Goal: Information Seeking & Learning: Find specific fact

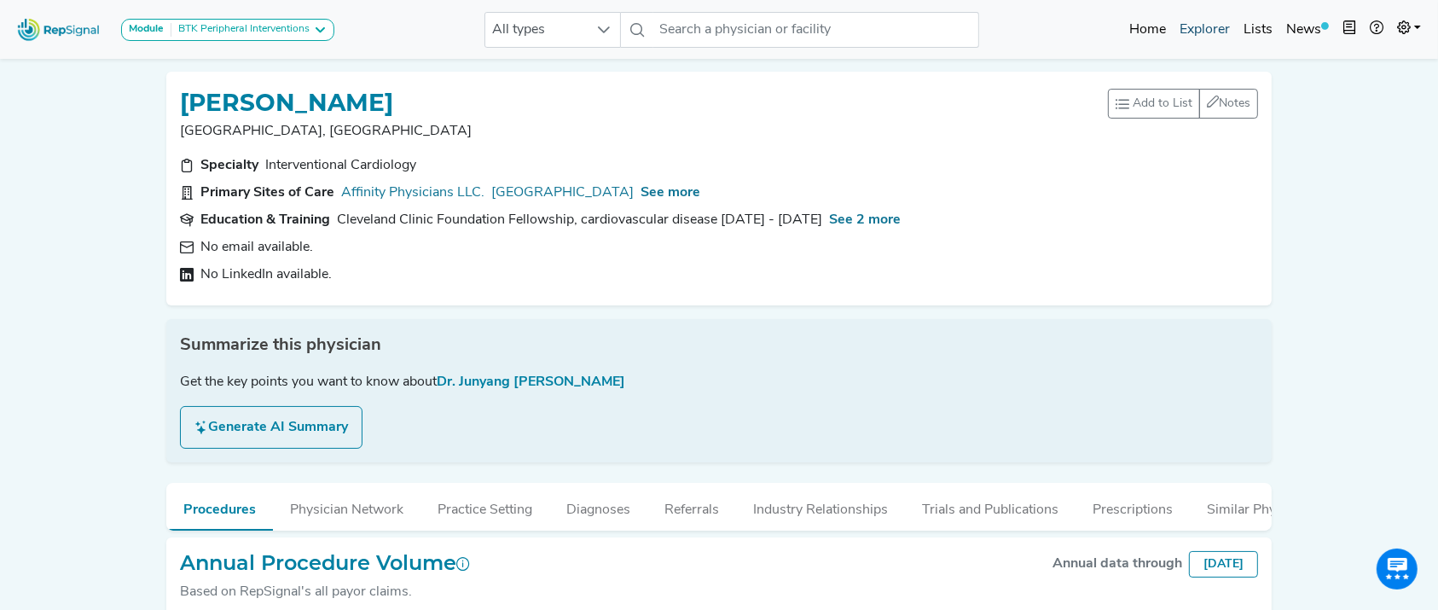
click at [1208, 28] on link "Explorer" at bounding box center [1205, 30] width 64 height 34
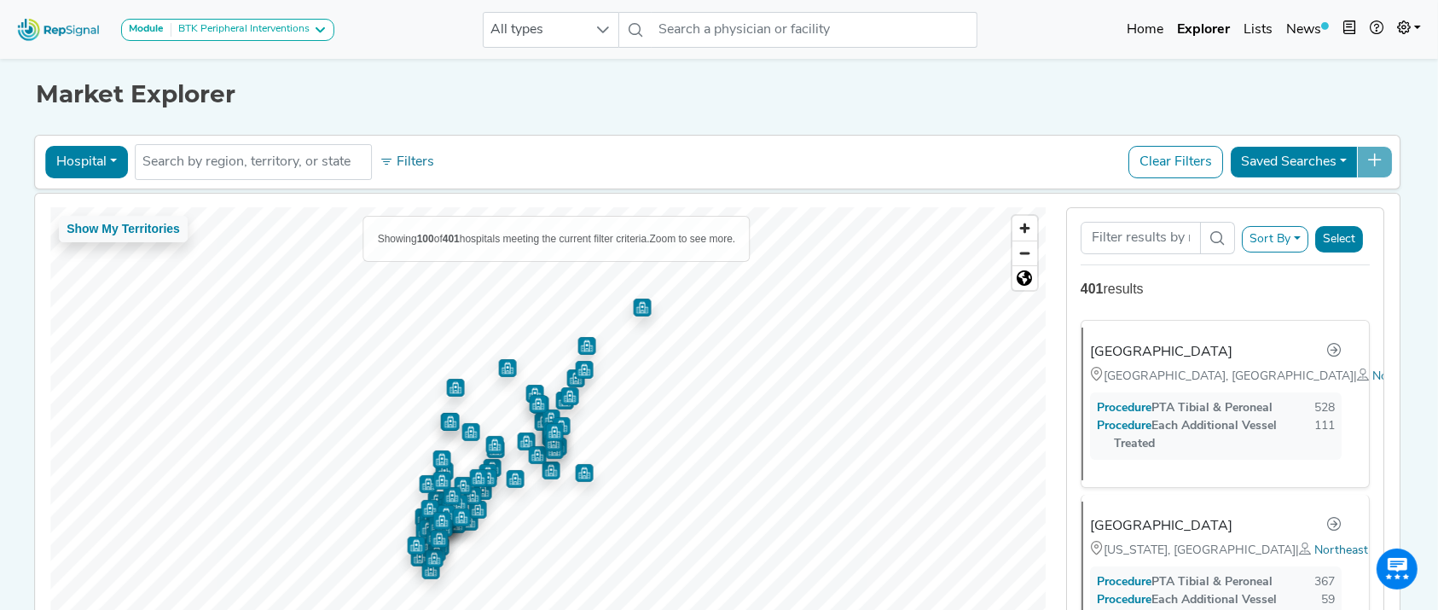
click at [93, 154] on button "Hospital" at bounding box center [86, 162] width 83 height 32
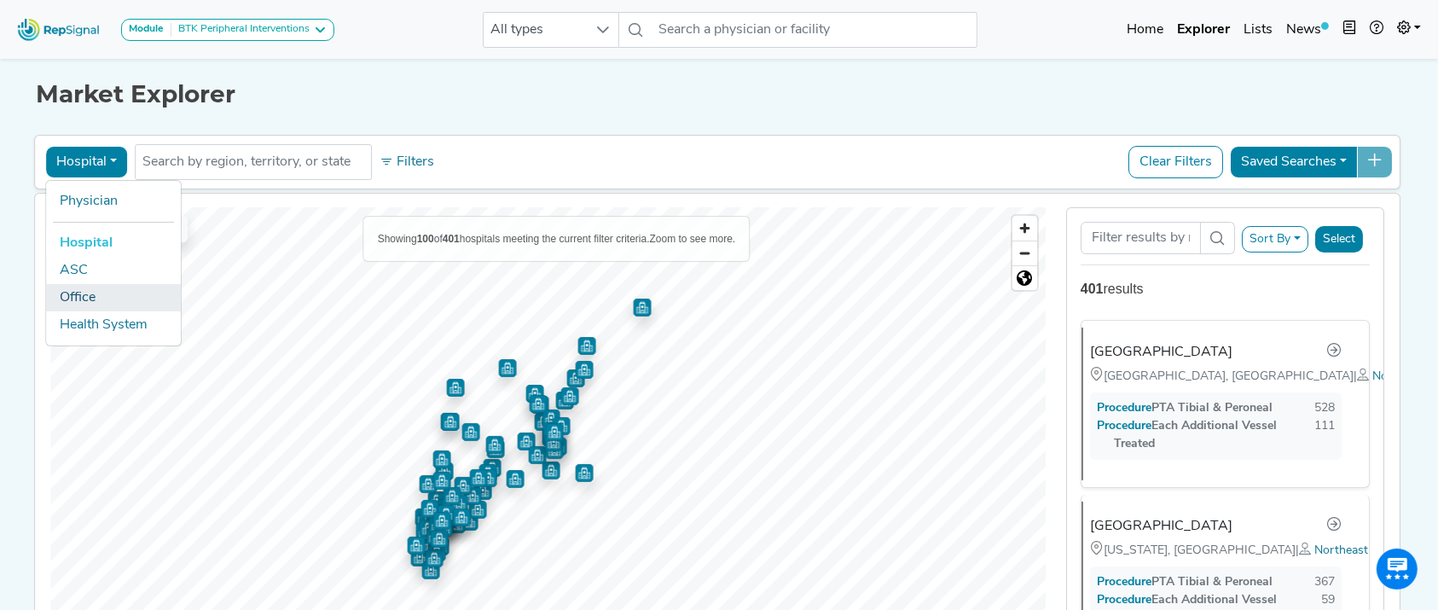
click at [83, 298] on link "Office" at bounding box center [113, 297] width 135 height 27
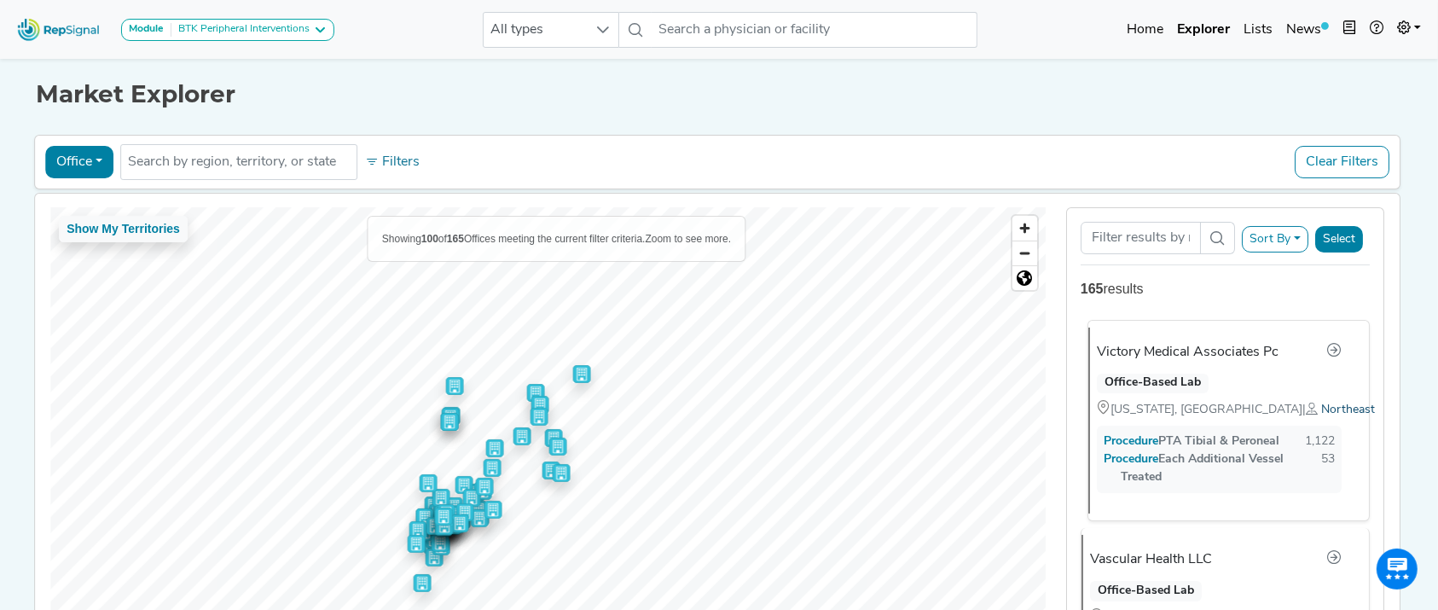
click at [1321, 409] on span "Northeast" at bounding box center [1348, 409] width 54 height 13
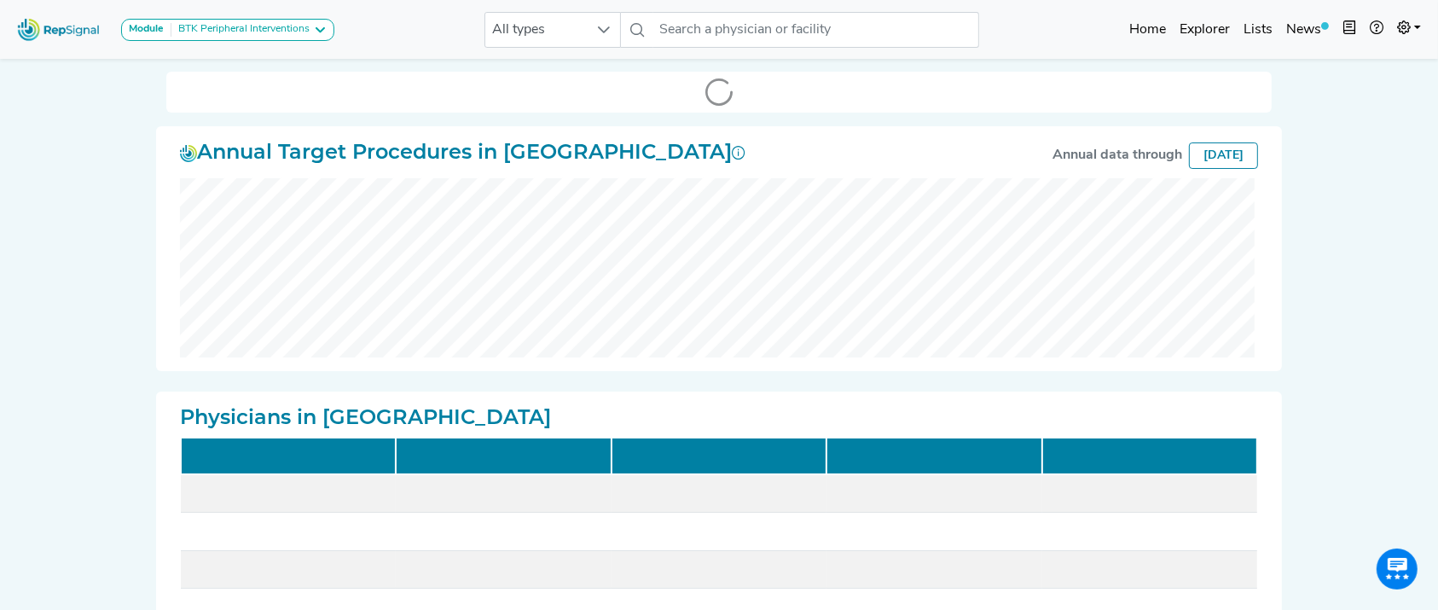
scroll to position [857, 0]
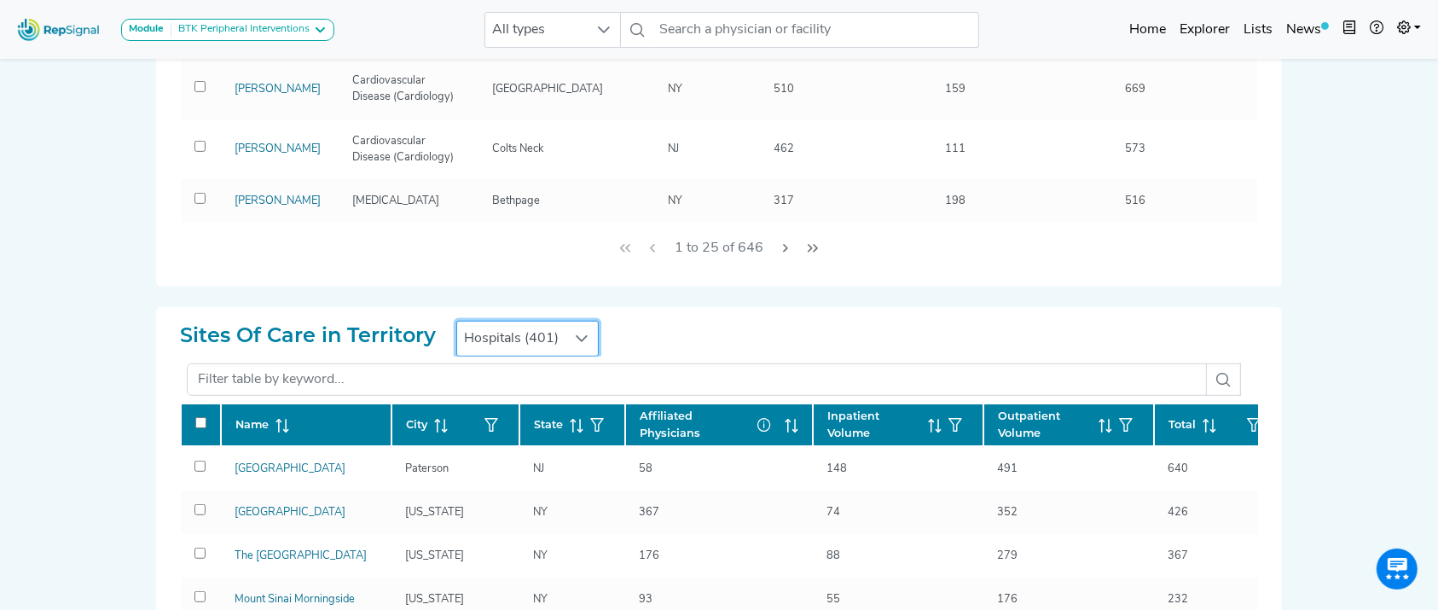
click at [562, 339] on span "Hospitals (401)" at bounding box center [511, 339] width 108 height 34
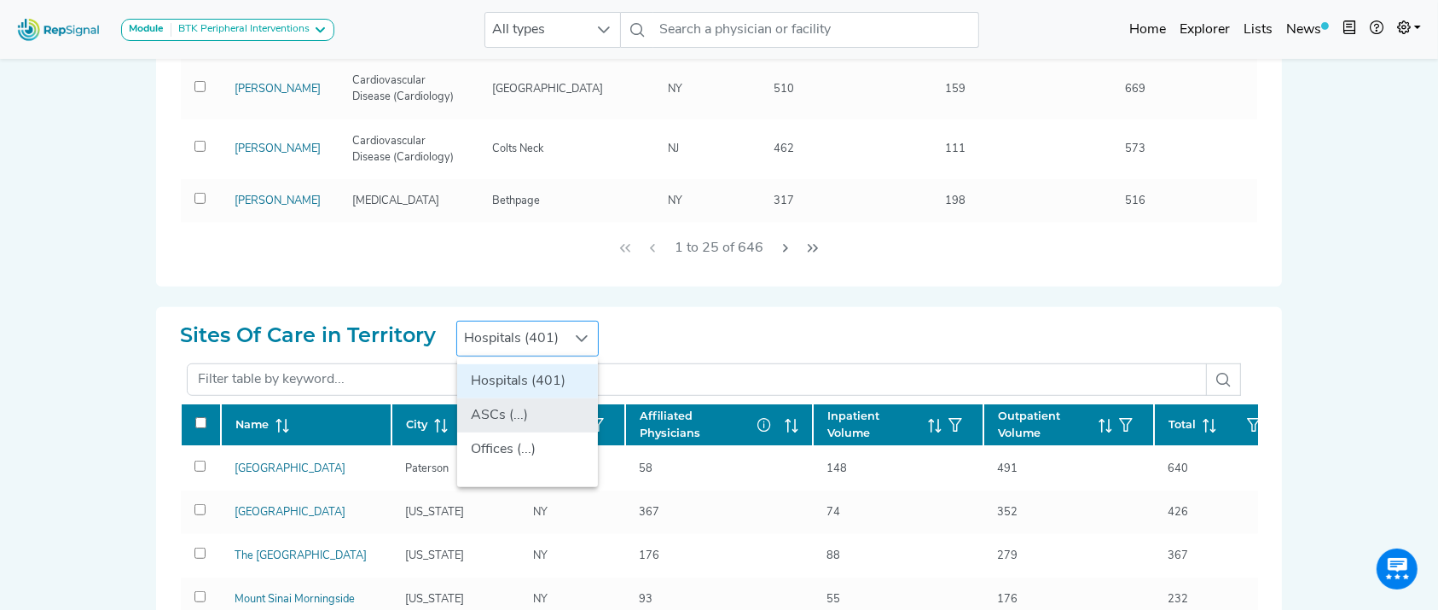
click at [521, 415] on li "ASCs (...)" at bounding box center [527, 415] width 141 height 34
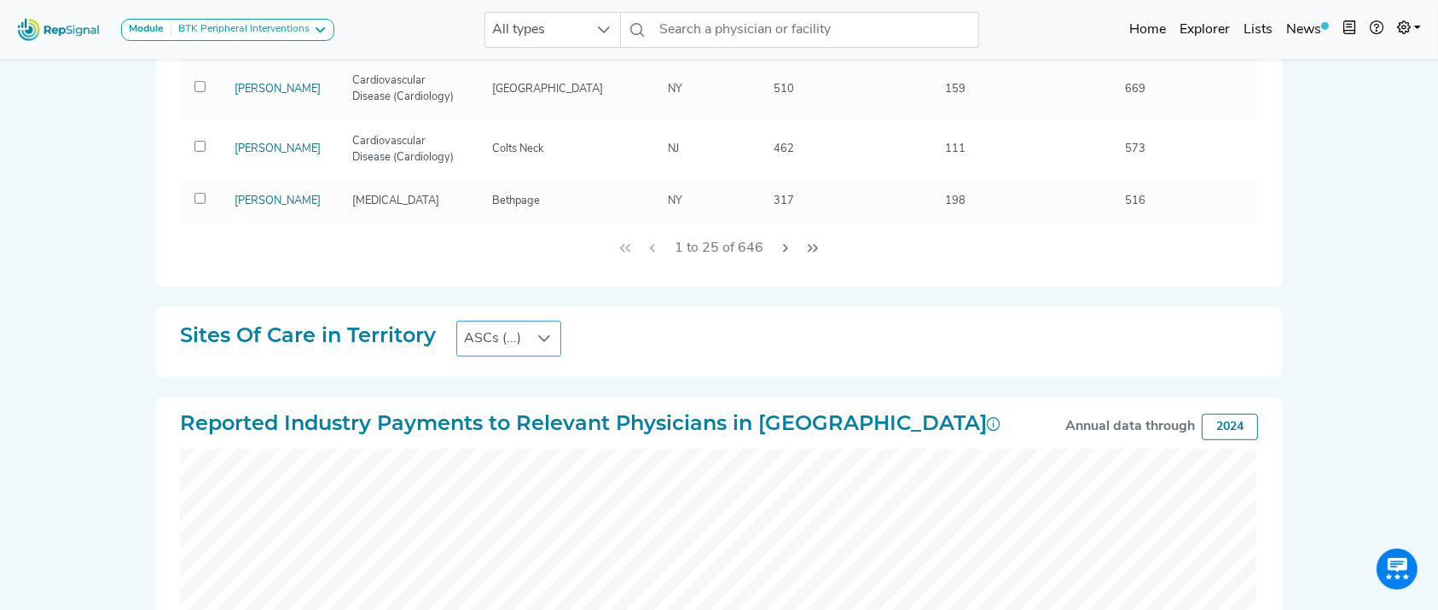
click at [537, 336] on icon at bounding box center [544, 339] width 14 height 14
click at [493, 433] on li "Offices (...)" at bounding box center [518, 449] width 122 height 34
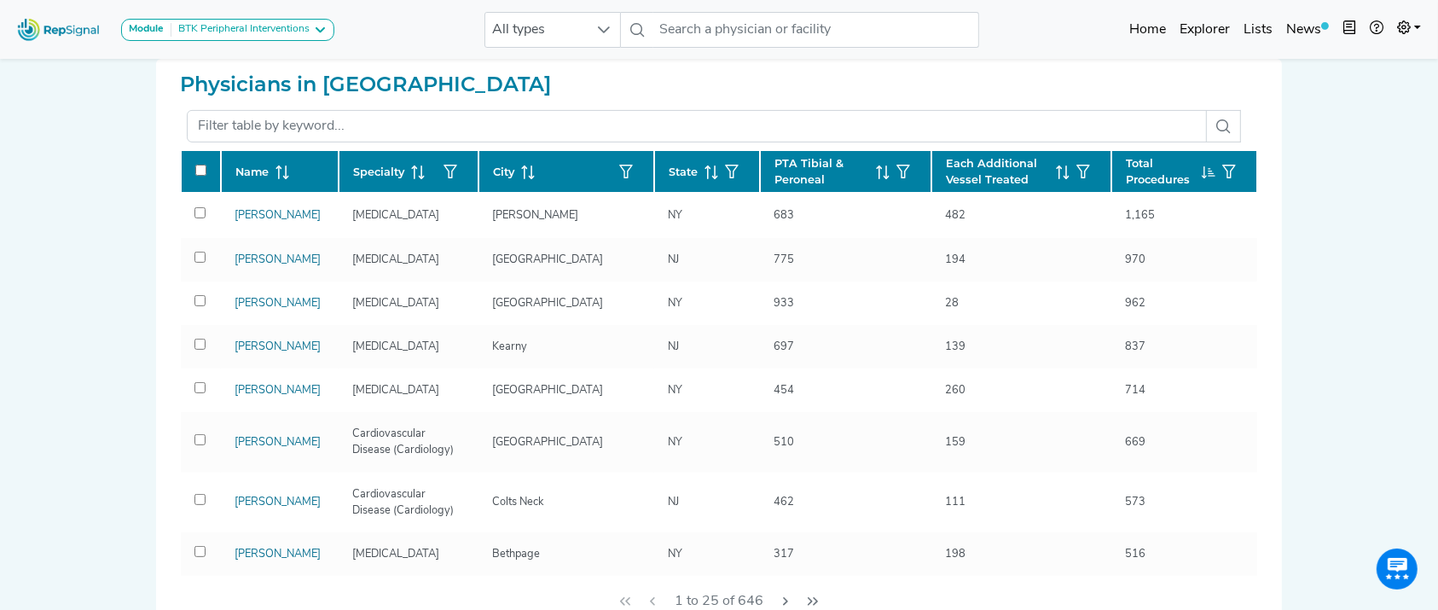
scroll to position [0, 17]
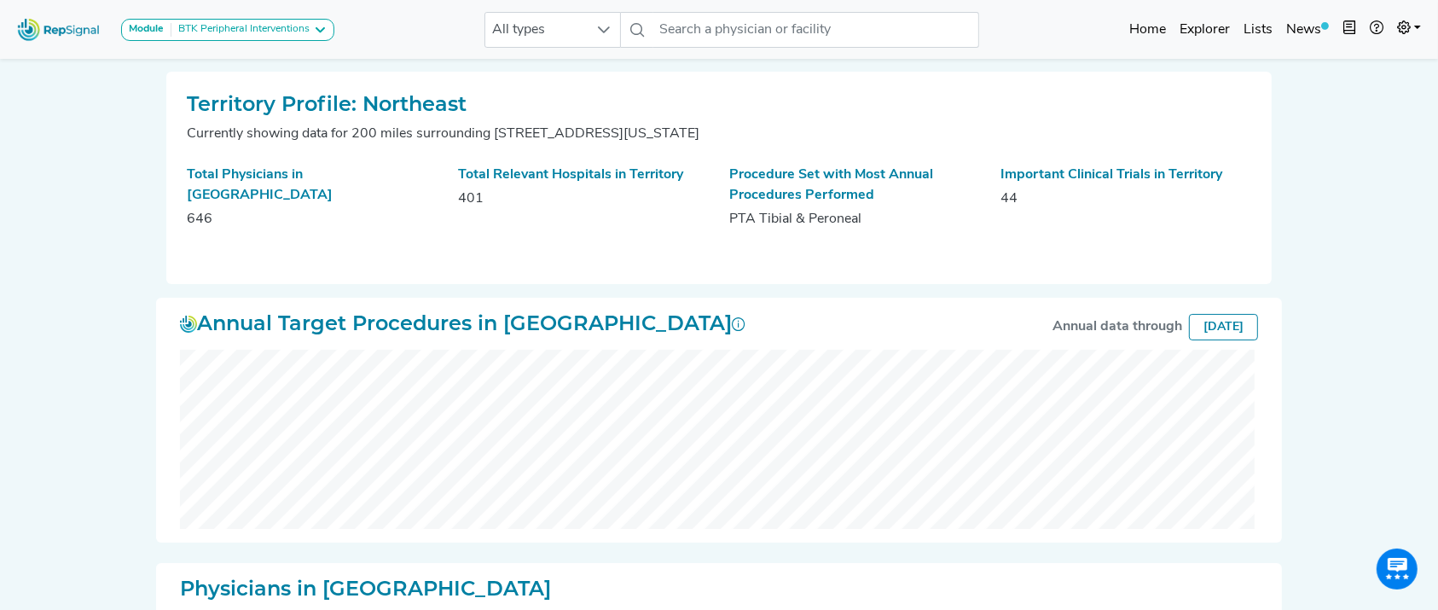
click at [86, 27] on img at bounding box center [58, 29] width 97 height 37
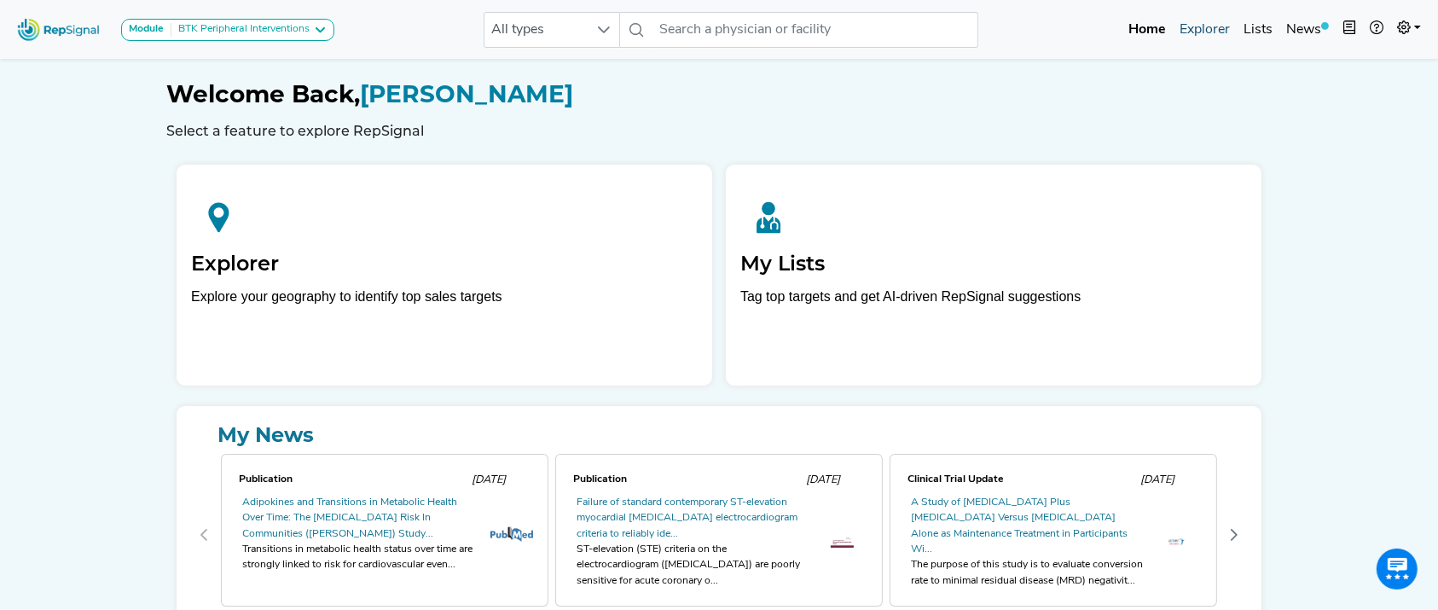
click at [1227, 33] on link "Explorer" at bounding box center [1205, 30] width 64 height 34
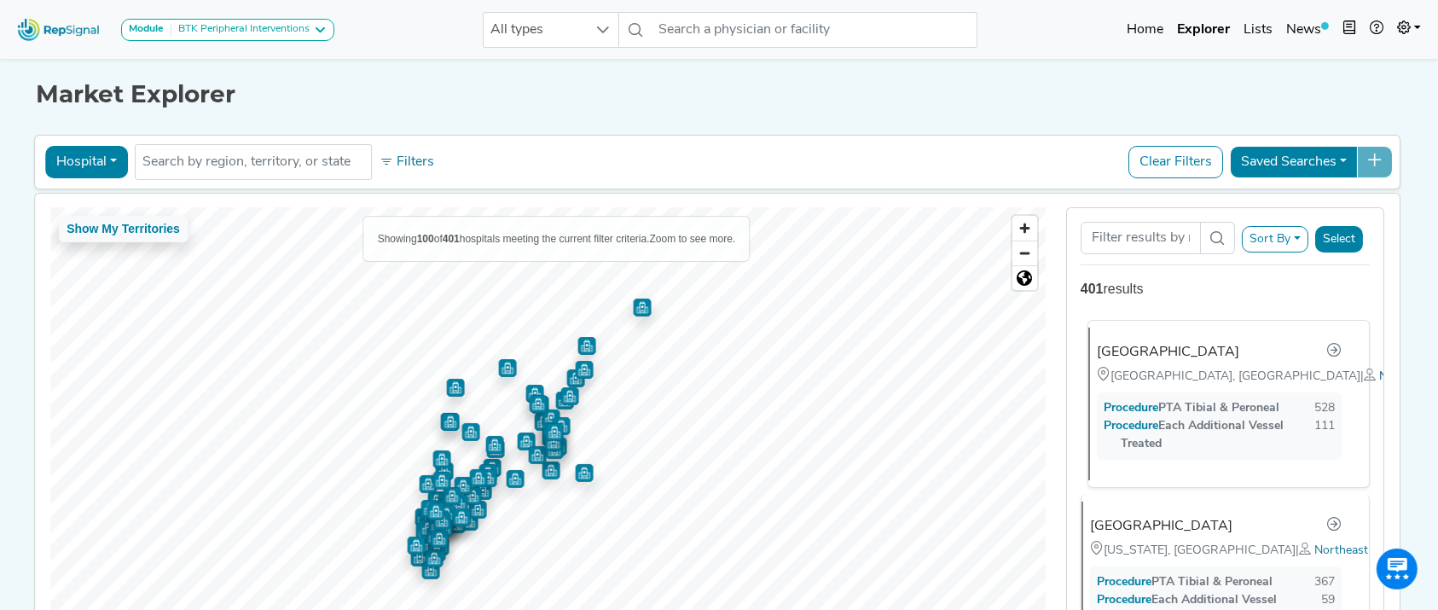
click at [1379, 383] on span "Northeast" at bounding box center [1406, 376] width 54 height 13
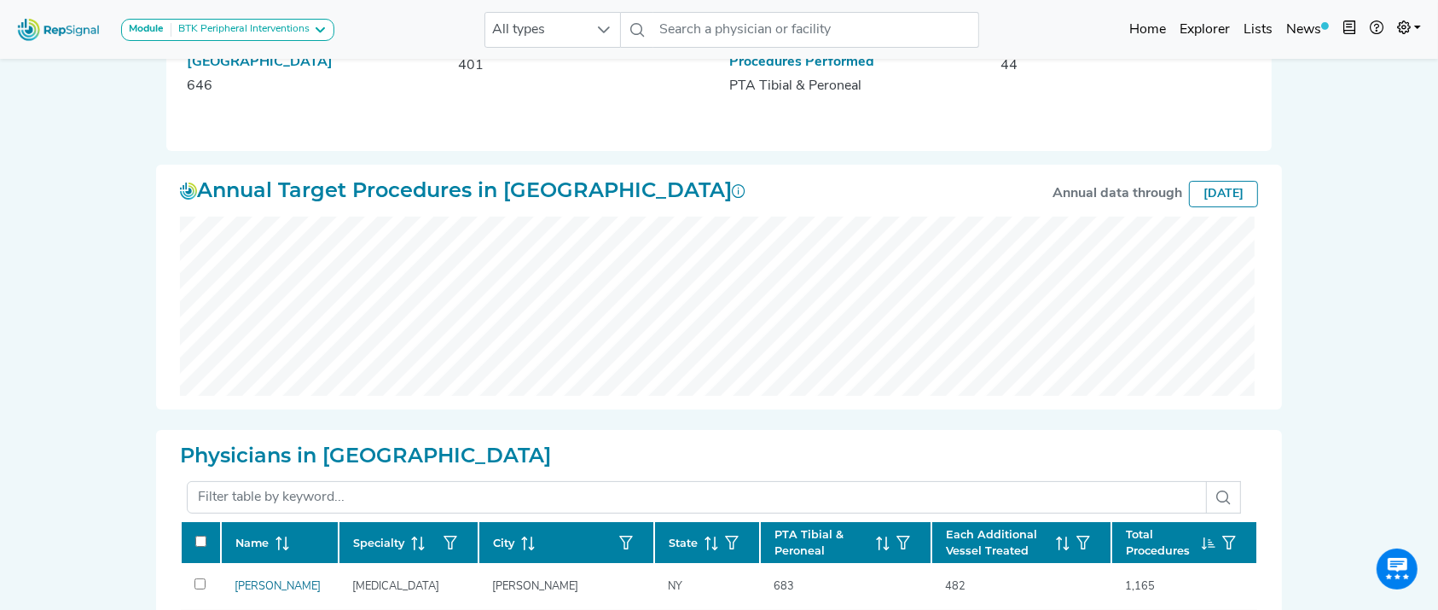
scroll to position [548, 0]
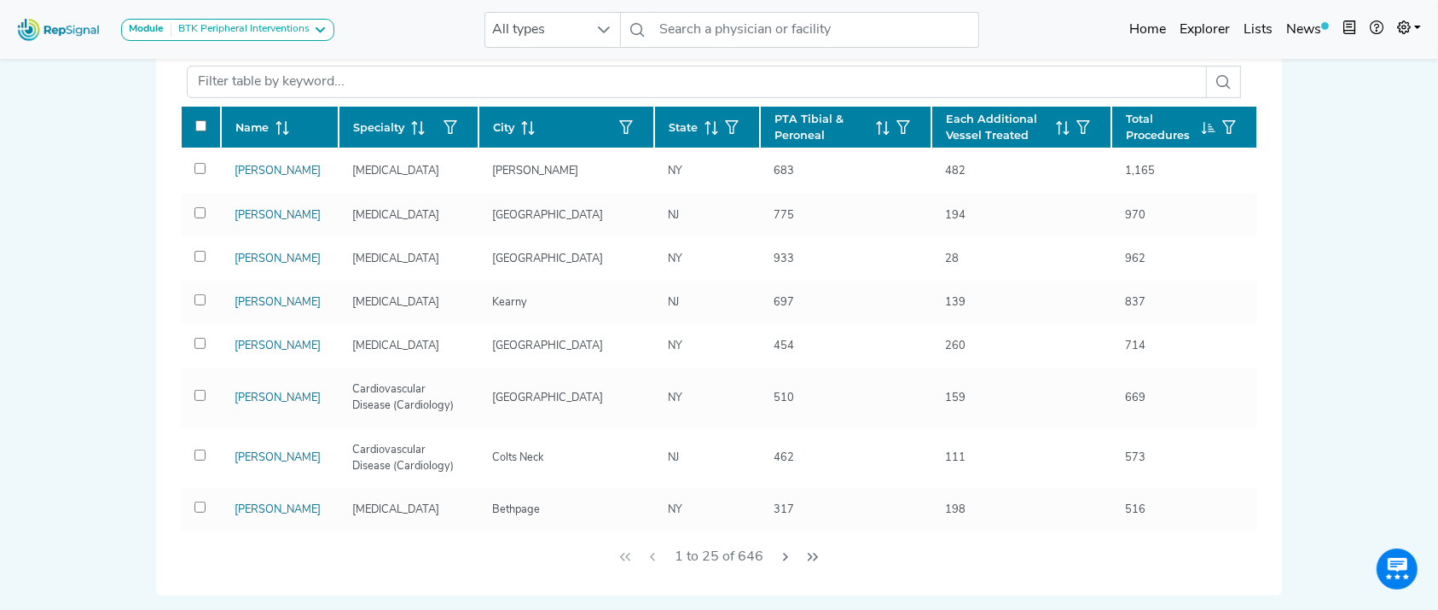
click at [619, 120] on icon "button" at bounding box center [626, 127] width 14 height 14
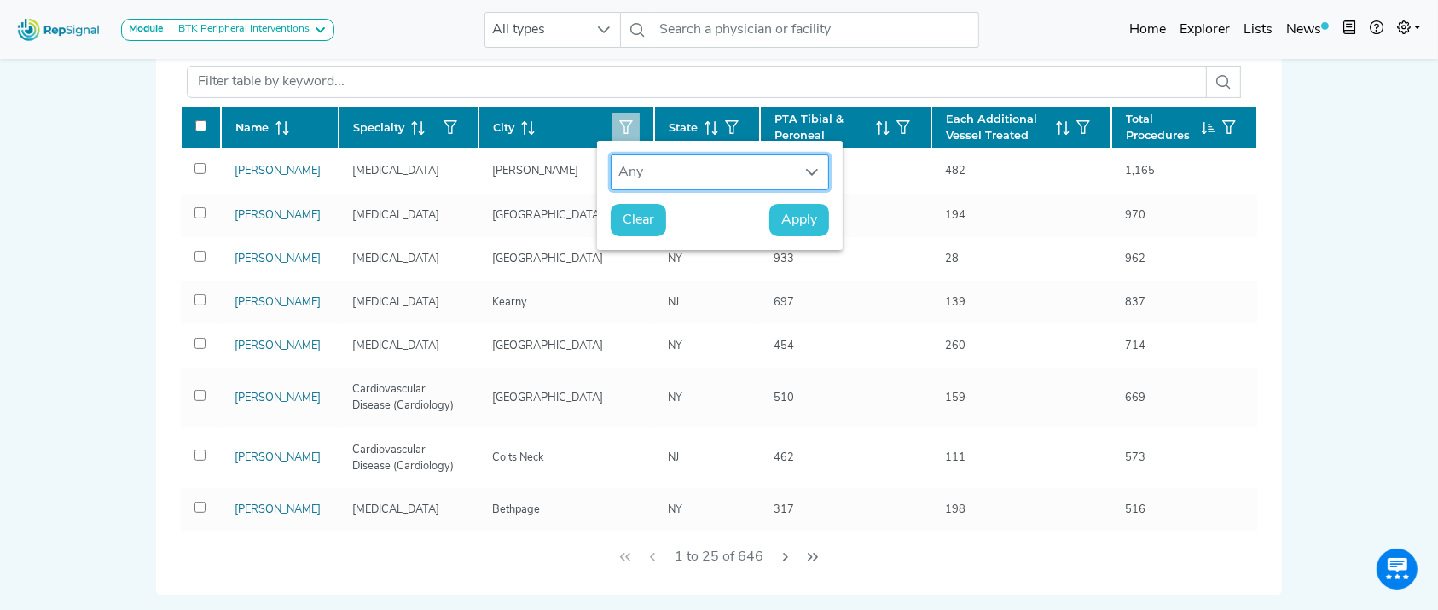
scroll to position [12, 82]
click at [680, 183] on div "Any" at bounding box center [704, 172] width 184 height 34
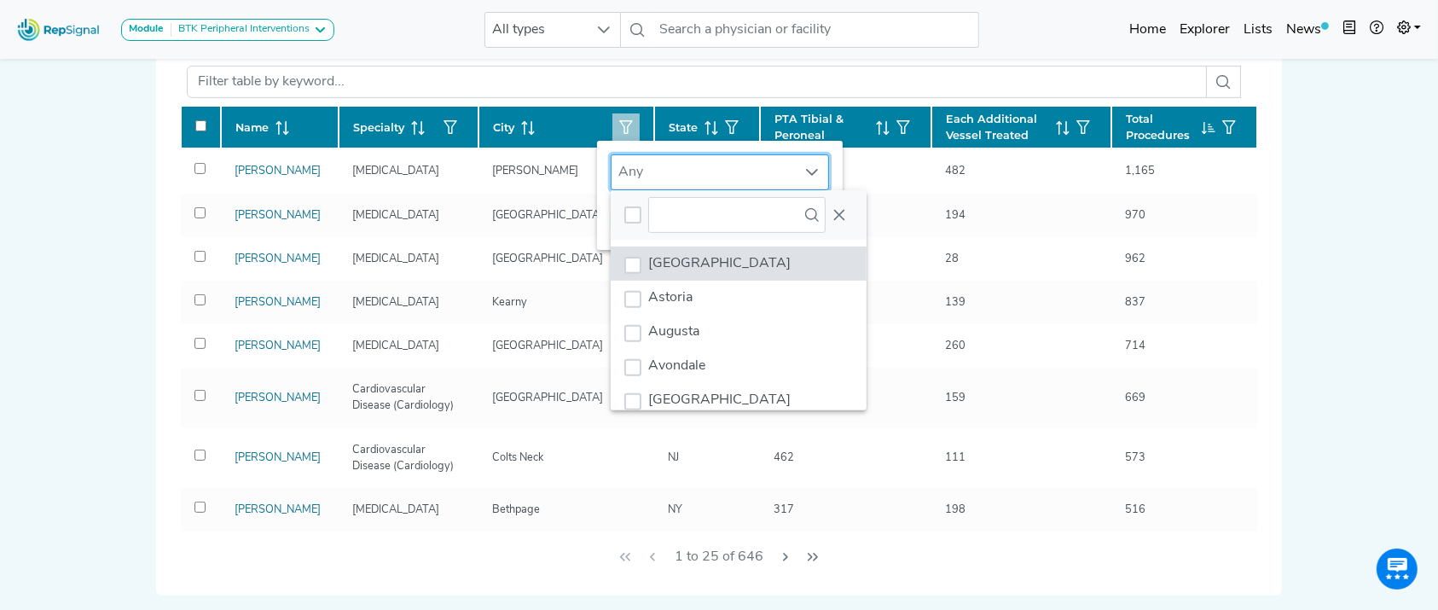
scroll to position [13, 82]
click at [725, 120] on icon "button" at bounding box center [732, 127] width 14 height 14
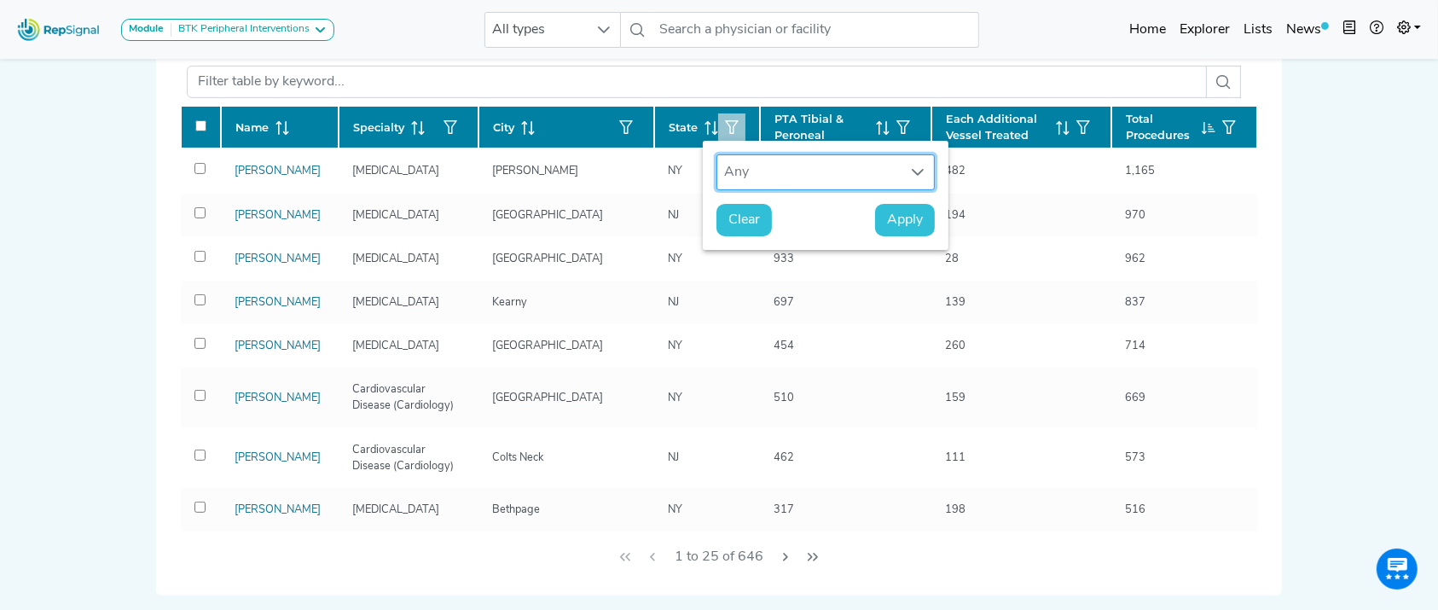
scroll to position [12, 82]
click at [850, 183] on div "Any" at bounding box center [809, 172] width 184 height 34
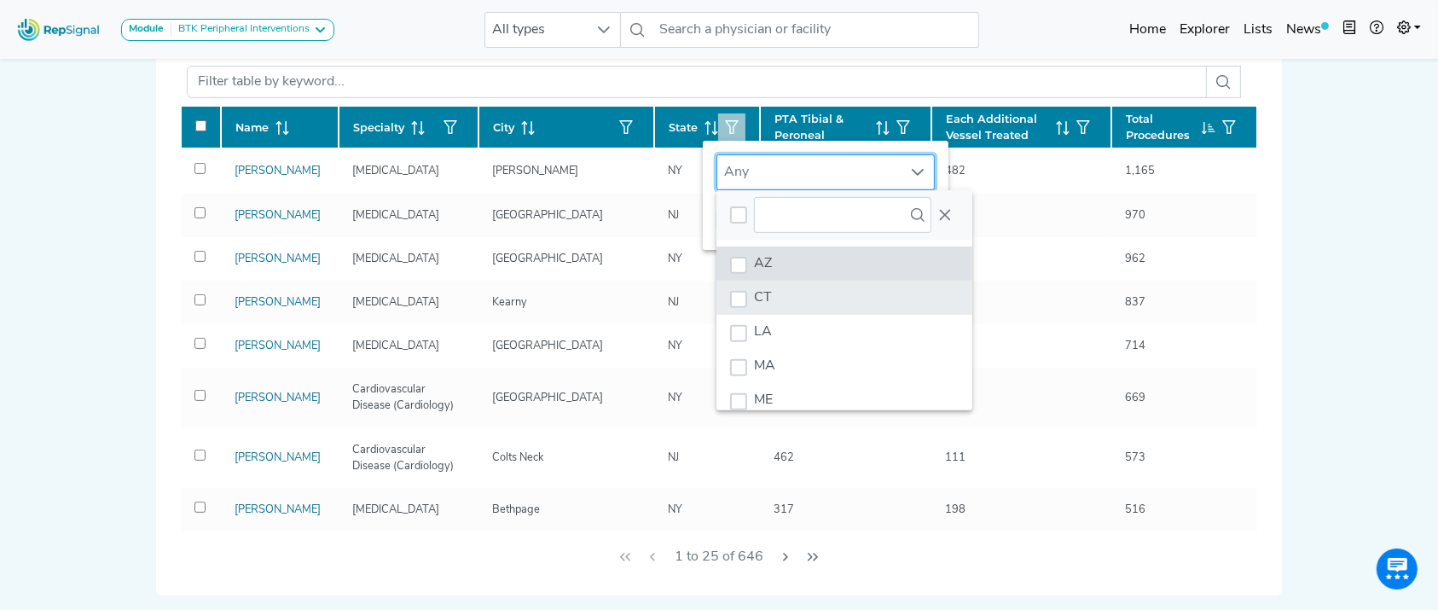
click at [804, 294] on li "CT" at bounding box center [845, 298] width 256 height 34
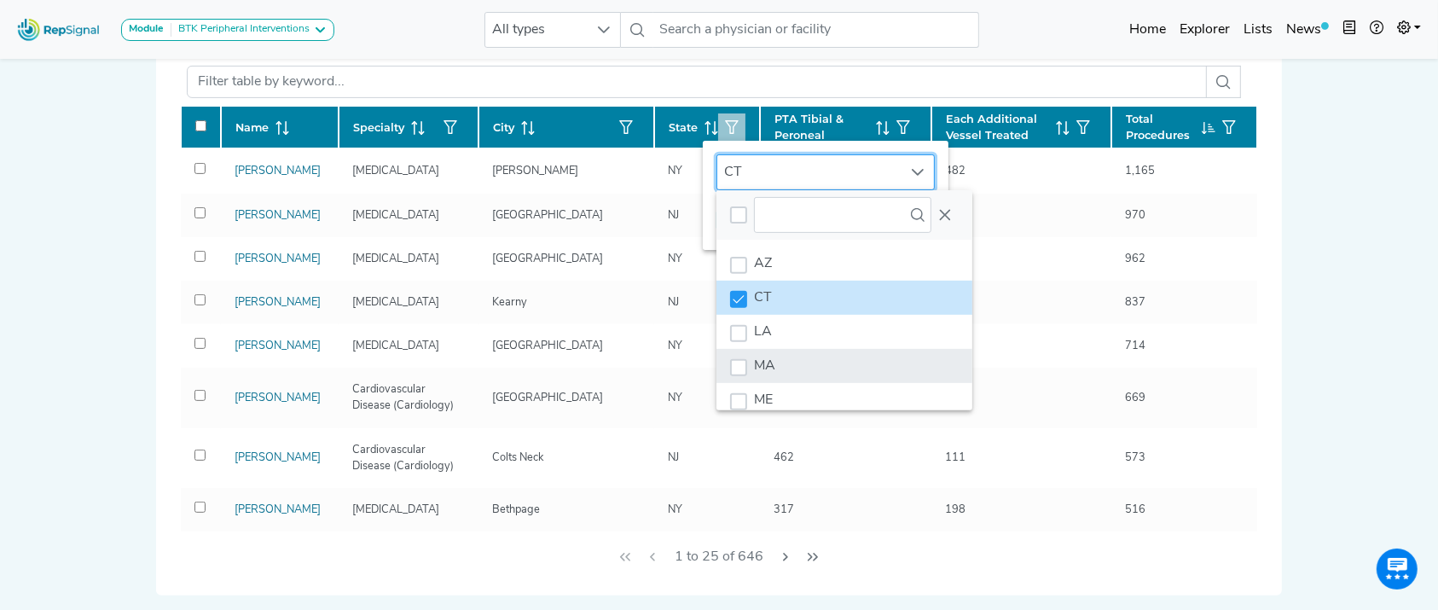
click at [795, 354] on li "MA" at bounding box center [845, 366] width 256 height 34
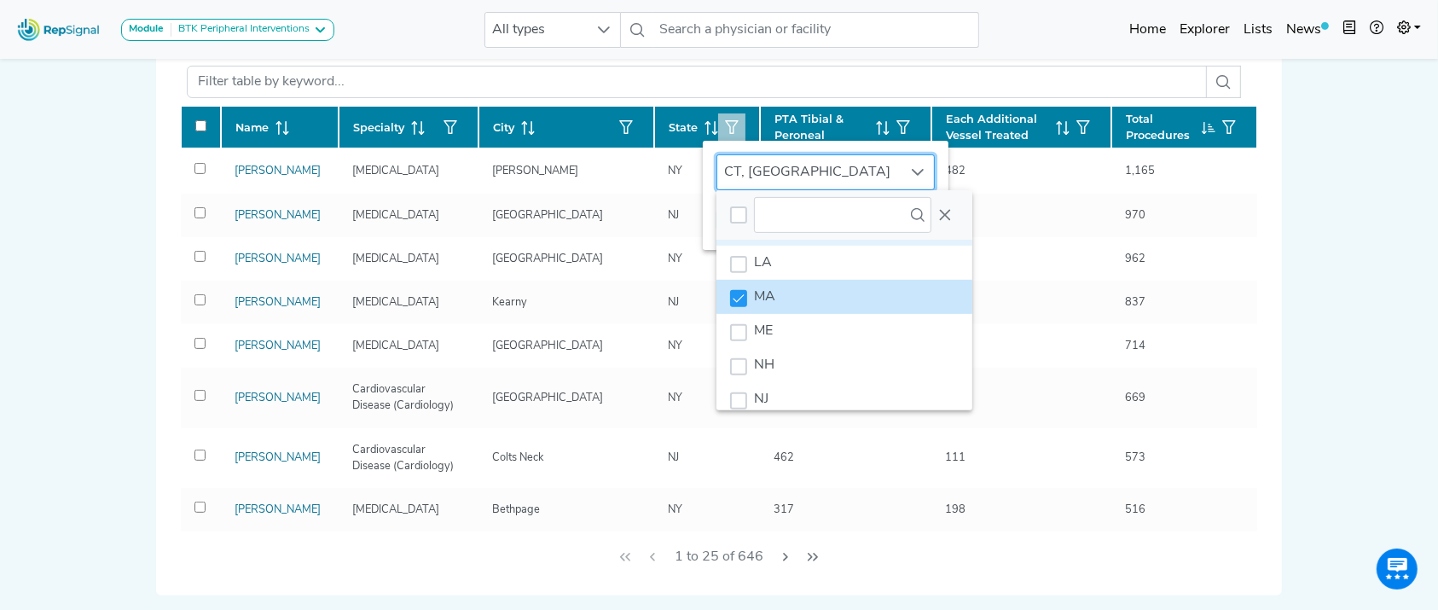
scroll to position [128, 0]
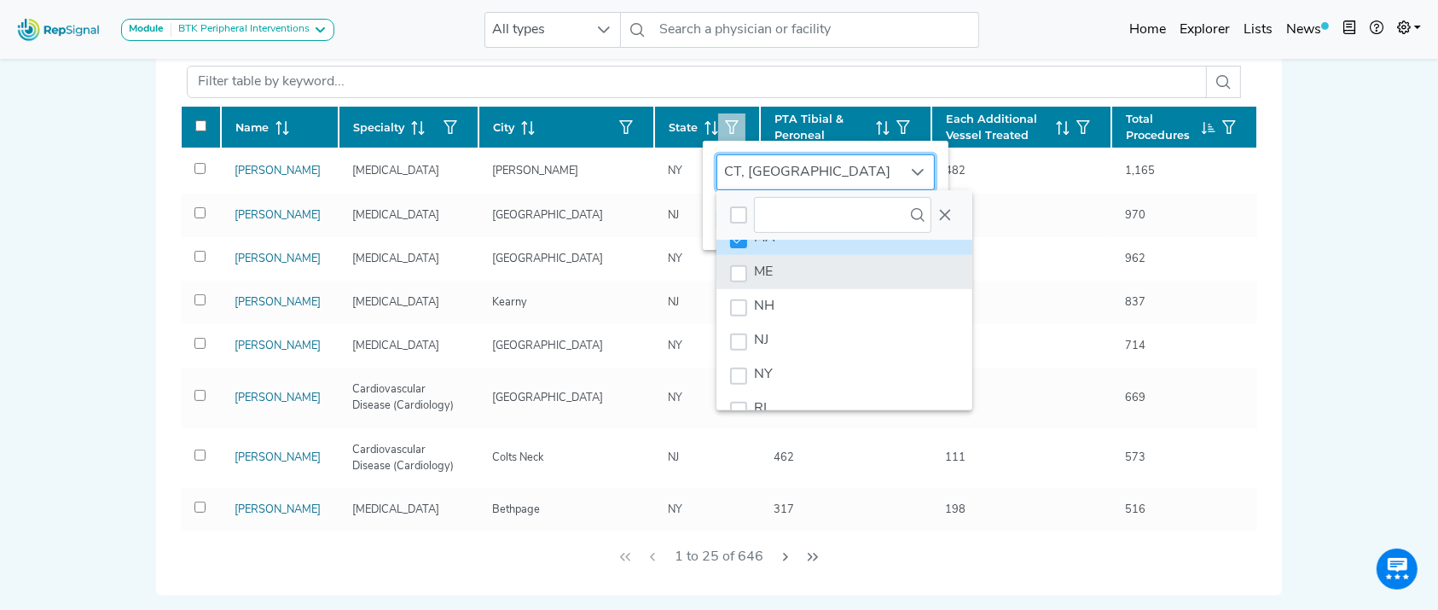
click at [886, 271] on li "ME" at bounding box center [845, 272] width 256 height 34
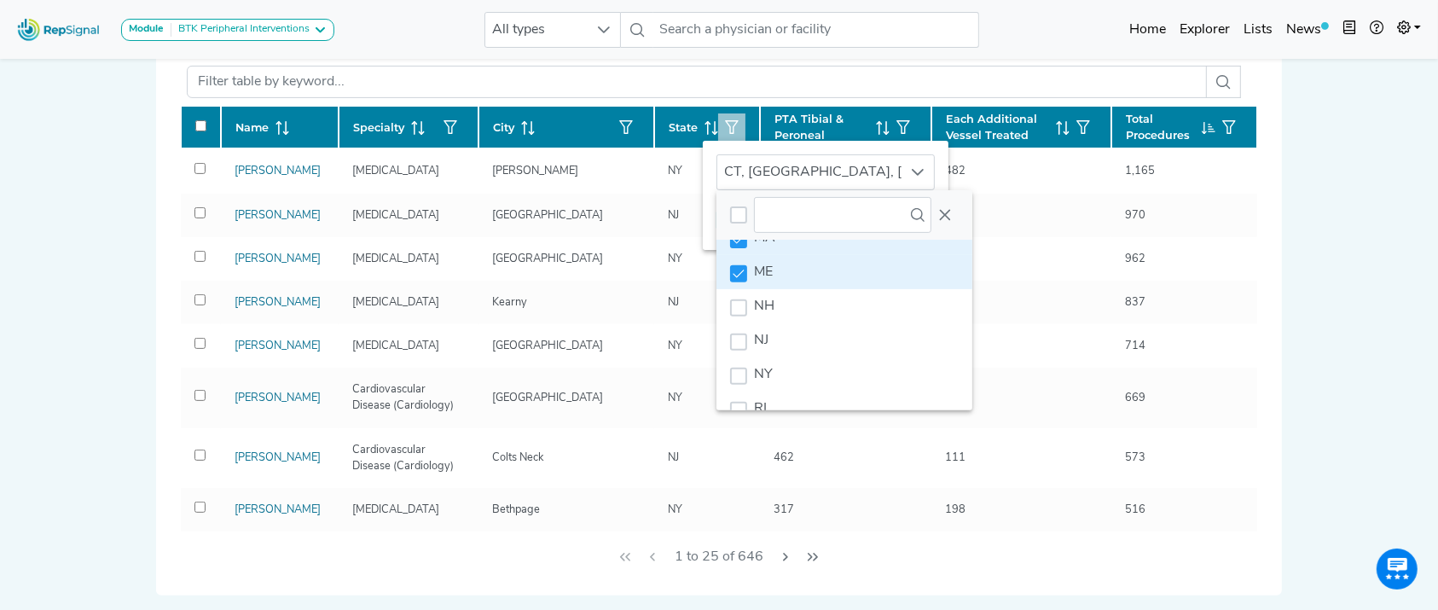
click at [880, 283] on li "ME" at bounding box center [845, 272] width 256 height 34
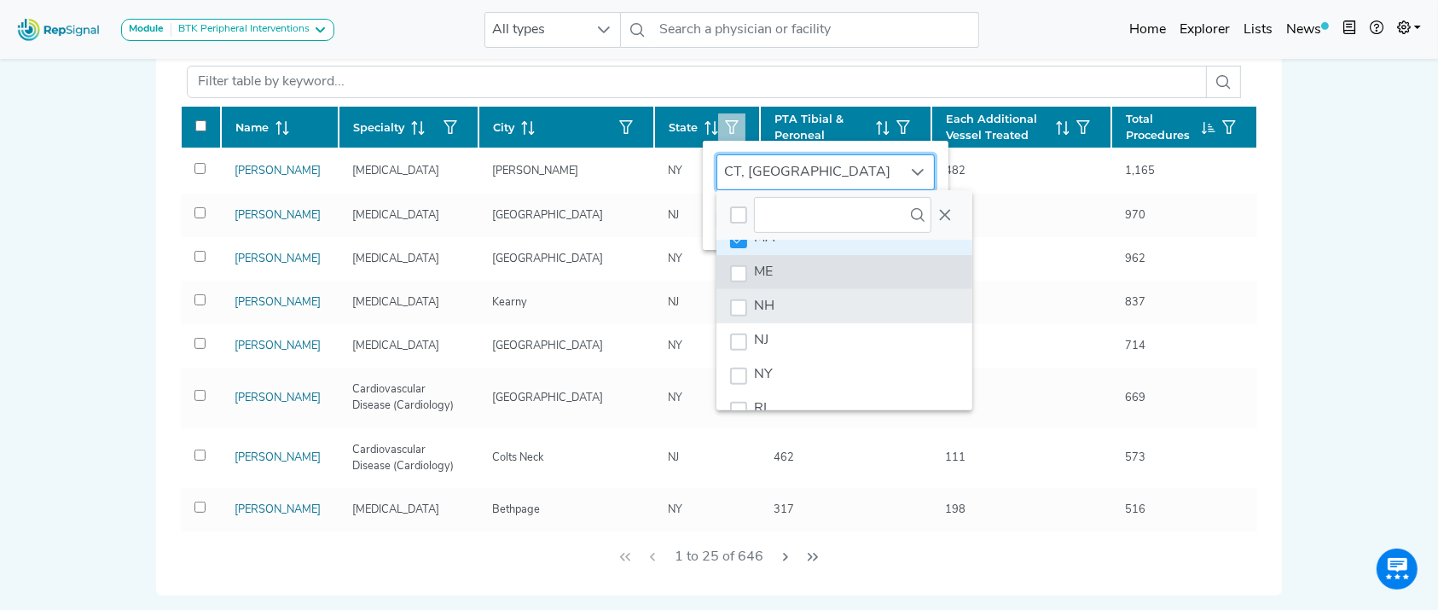
click at [875, 295] on li "NH" at bounding box center [845, 306] width 256 height 34
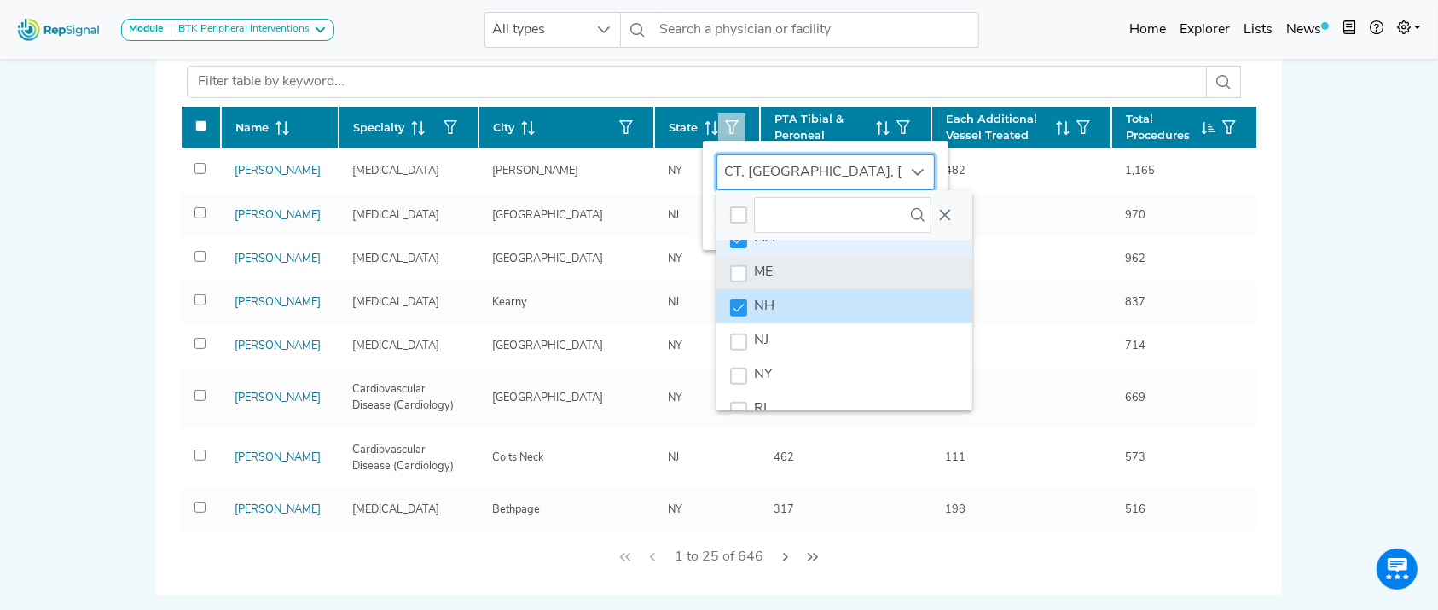
click at [875, 281] on li "ME" at bounding box center [845, 272] width 256 height 34
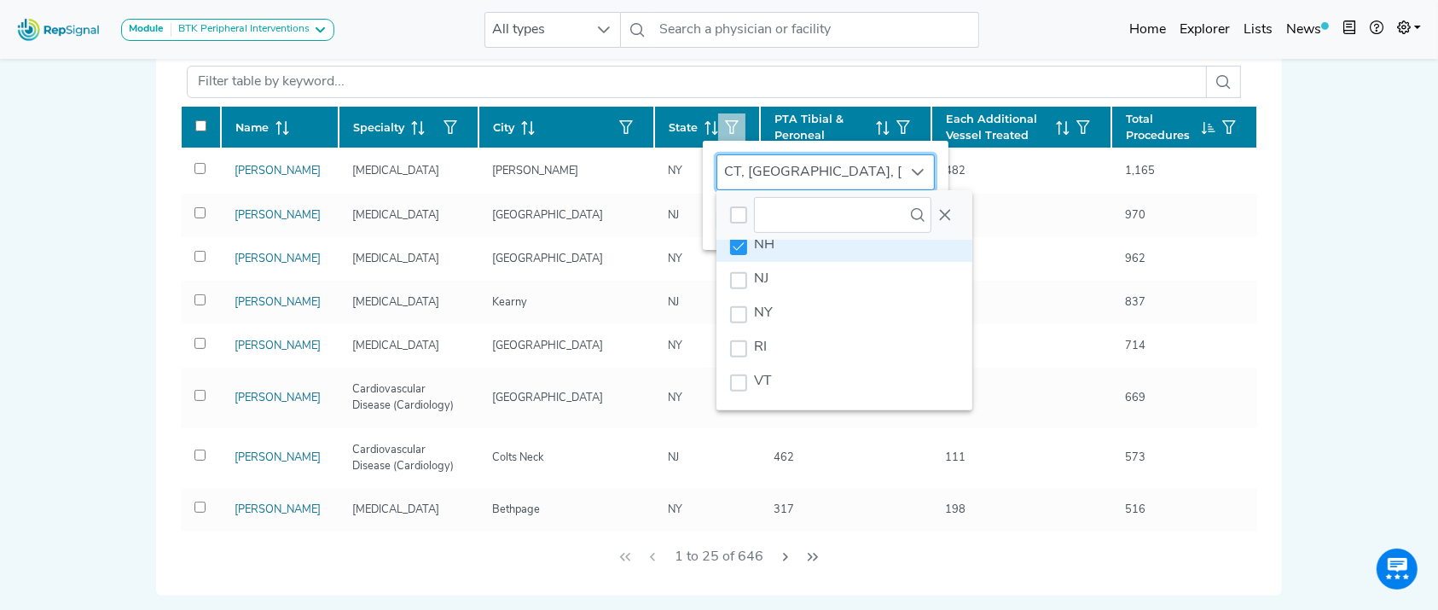
scroll to position [198, 0]
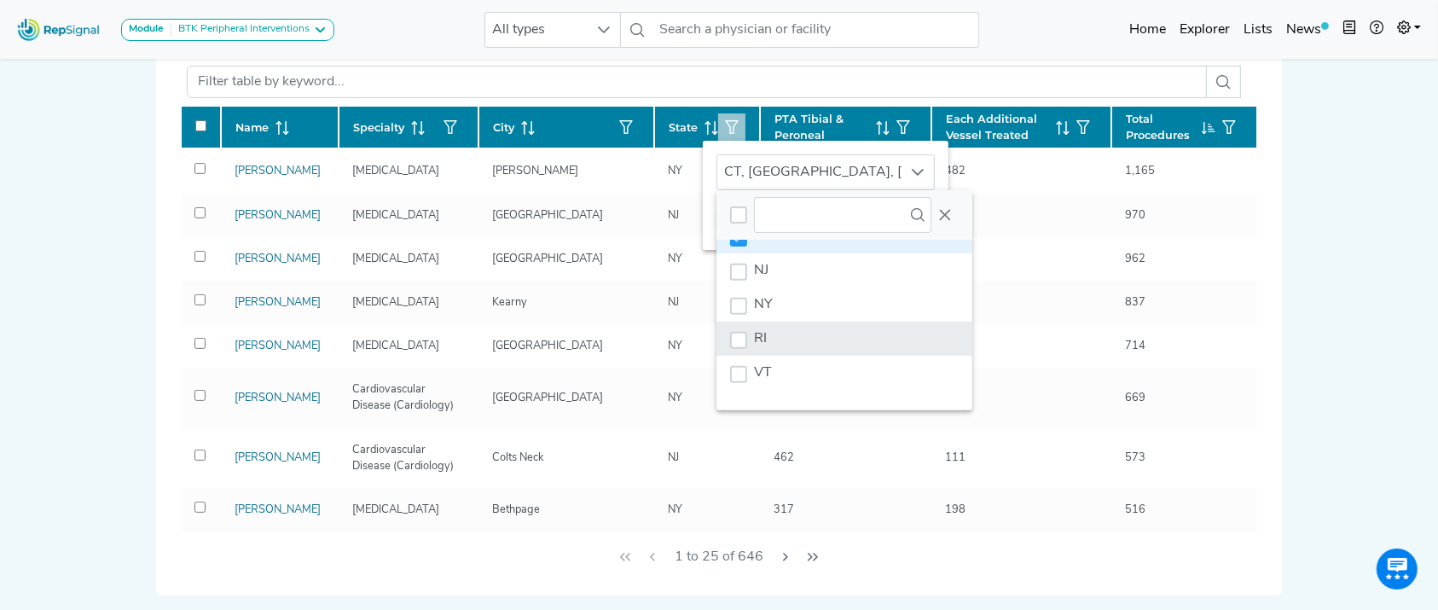
click at [889, 343] on li "RI" at bounding box center [845, 339] width 256 height 34
click at [948, 209] on icon "Close" at bounding box center [945, 215] width 14 height 14
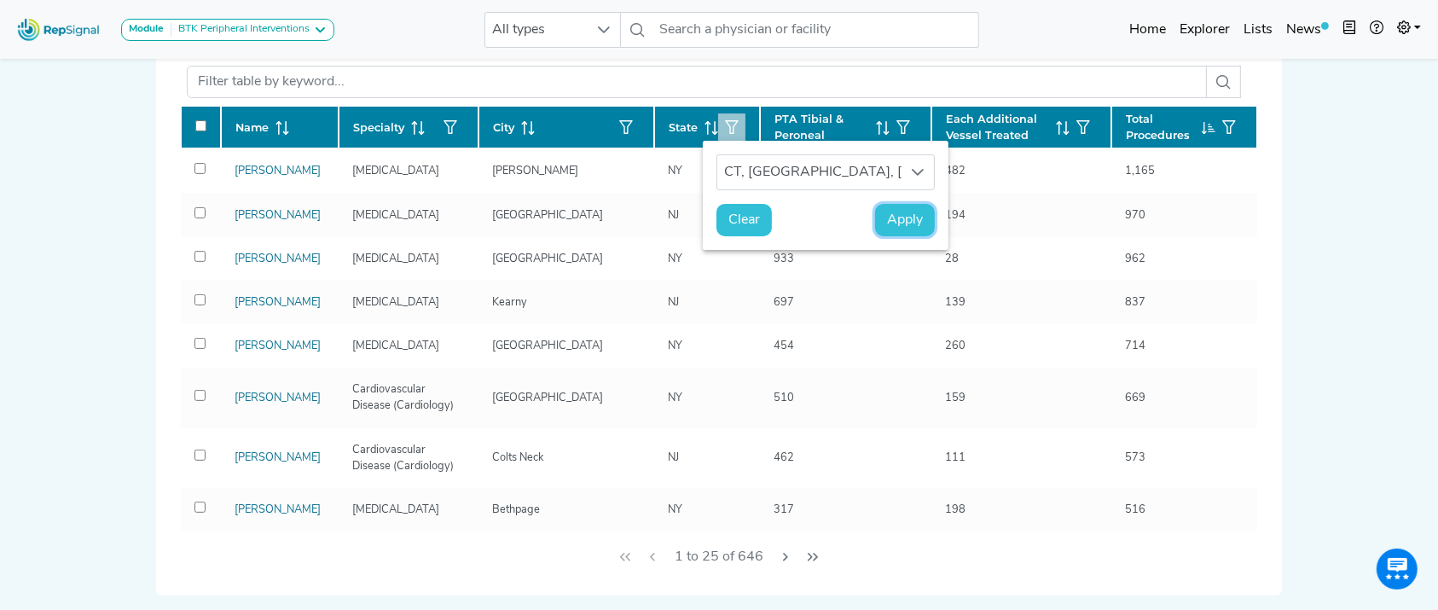
click at [884, 220] on button "Apply" at bounding box center [905, 220] width 60 height 32
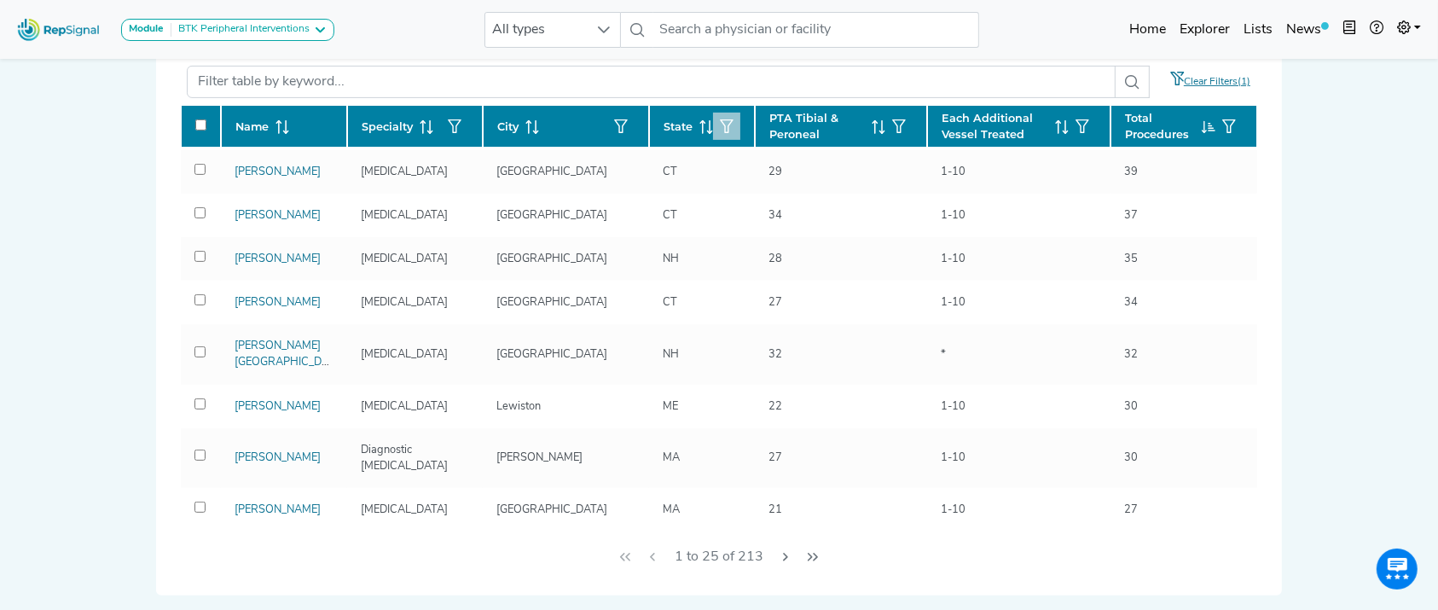
scroll to position [848, 0]
click at [783, 556] on icon "Next Page" at bounding box center [786, 557] width 14 height 14
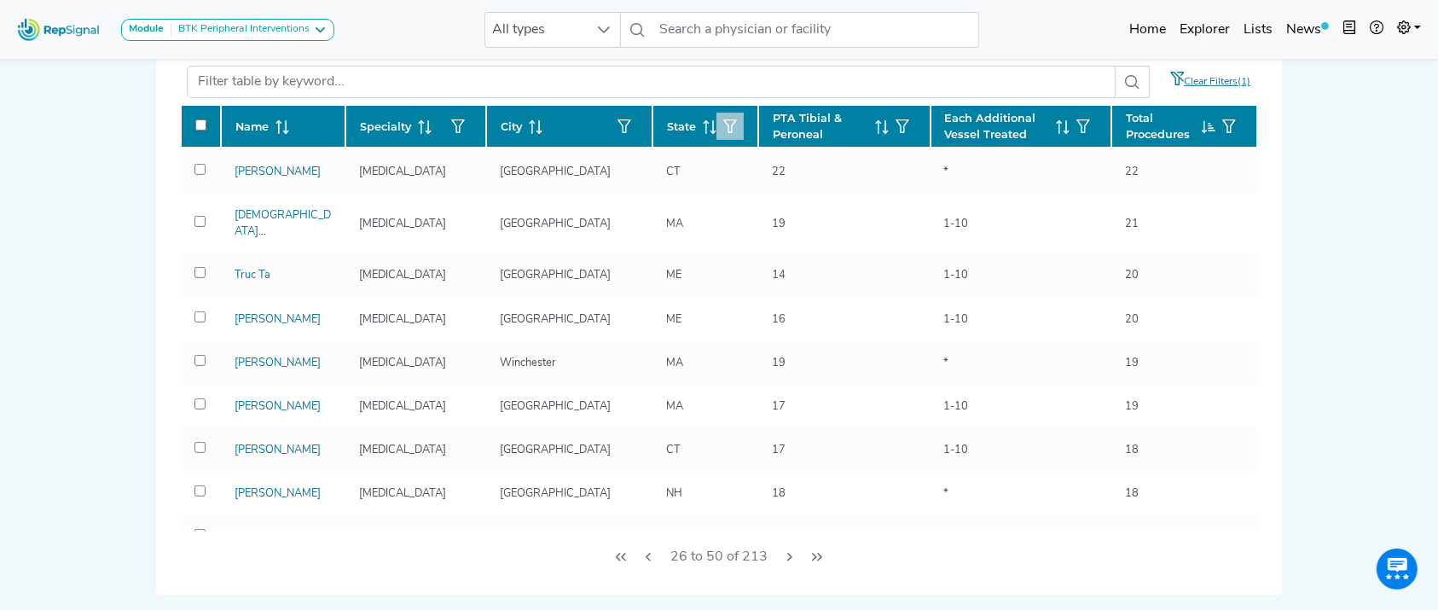
scroll to position [0, 0]
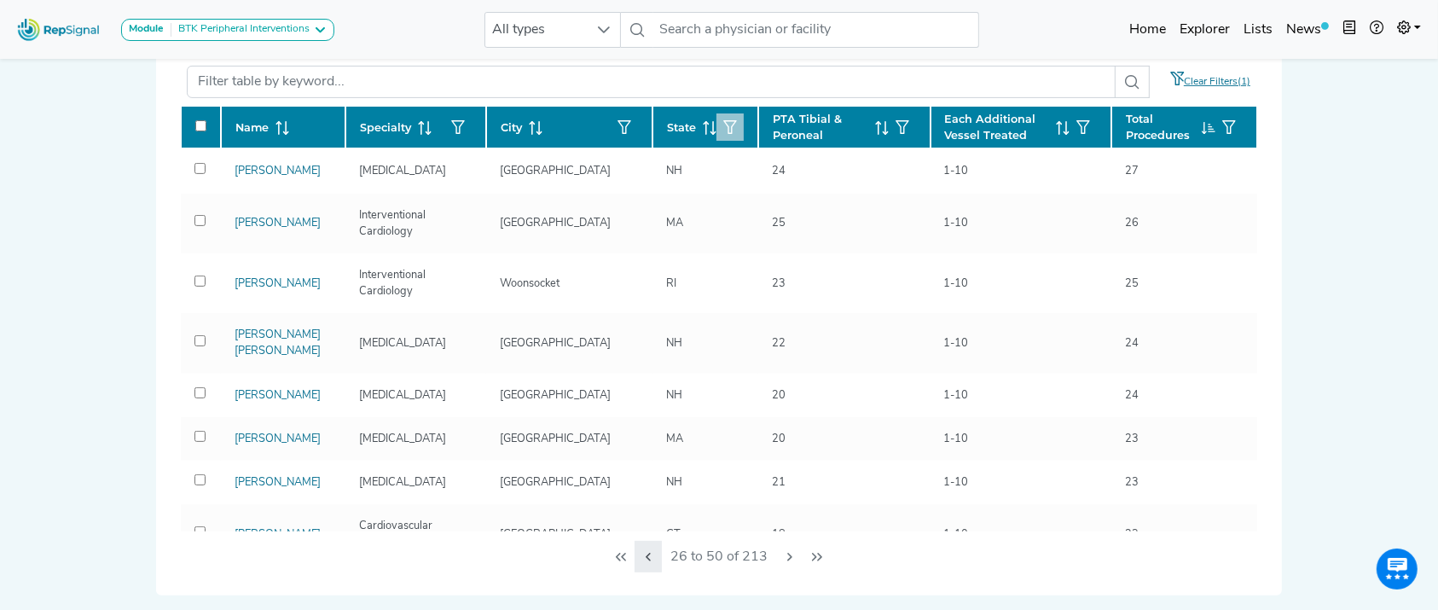
click at [653, 550] on icon "Previous Page" at bounding box center [648, 557] width 14 height 14
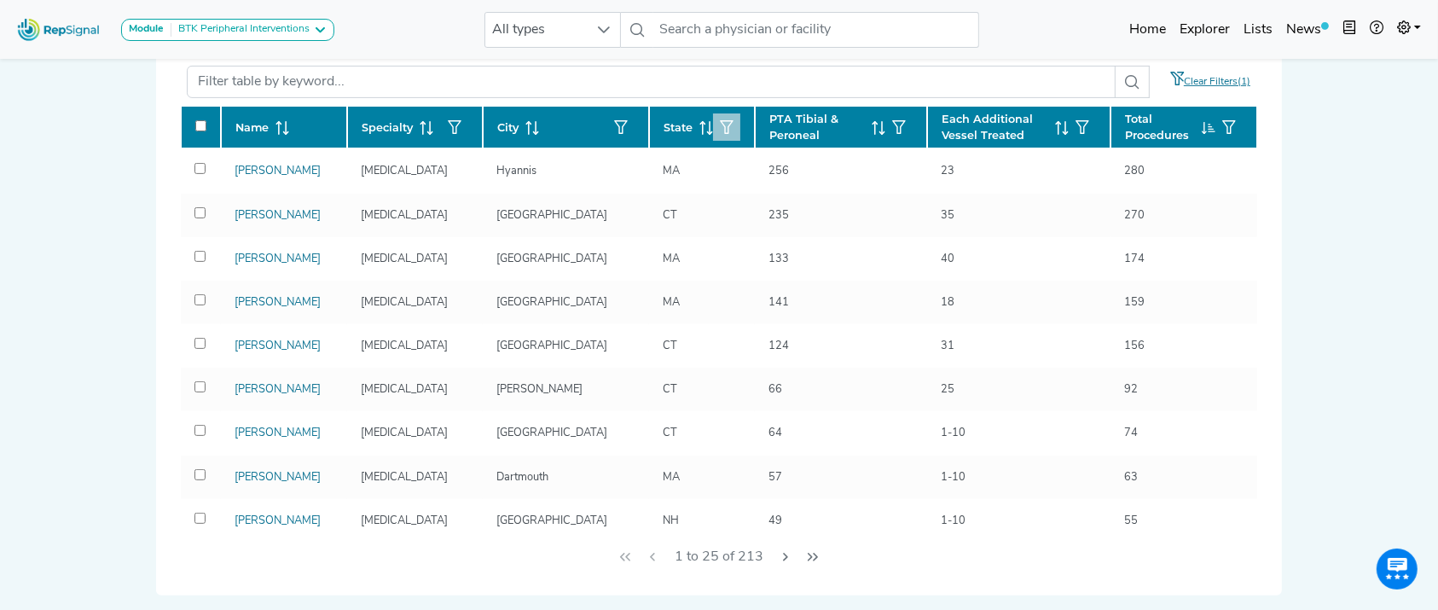
click at [626, 550] on div "1 to 25 of 213" at bounding box center [719, 555] width 1078 height 49
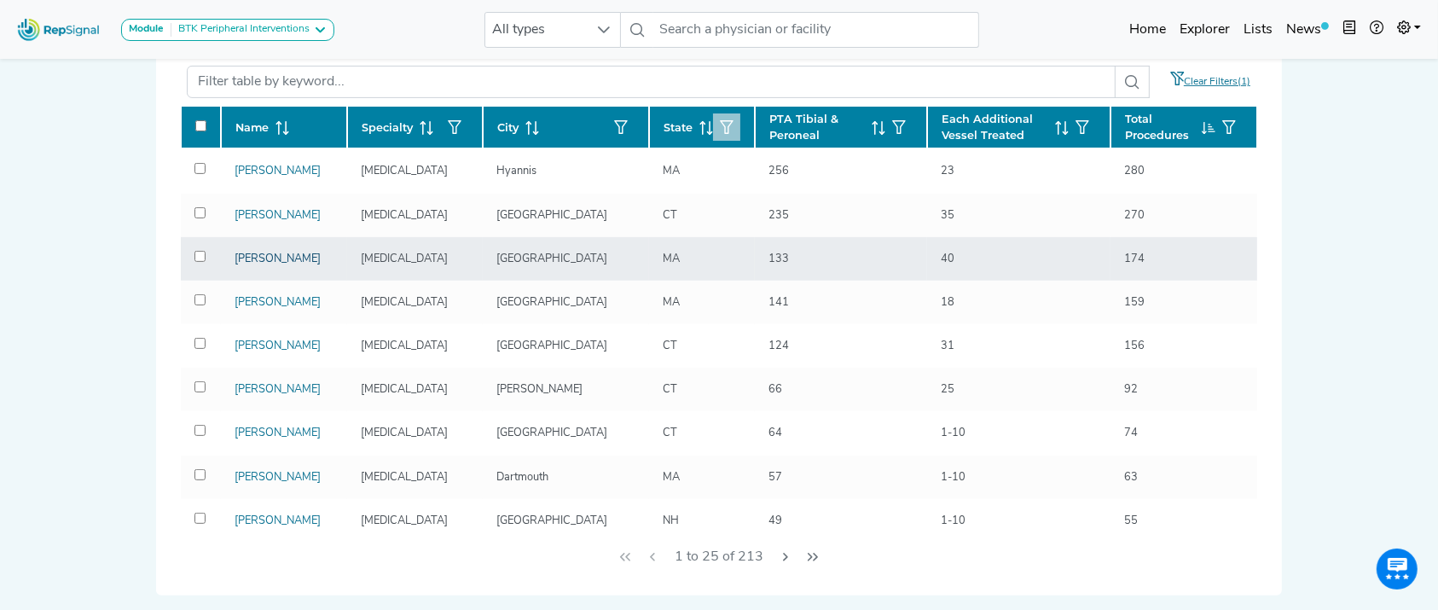
click at [279, 264] on link "Sidney Kahn Iv" at bounding box center [278, 258] width 86 height 11
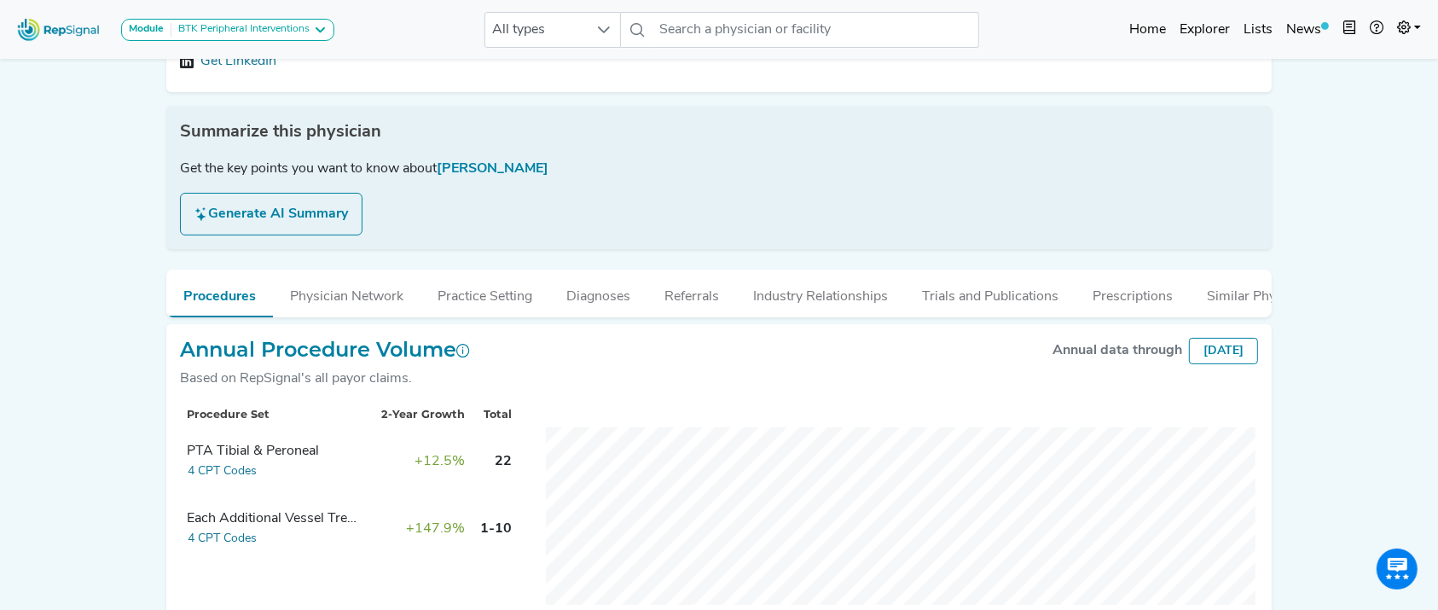
scroll to position [254, 0]
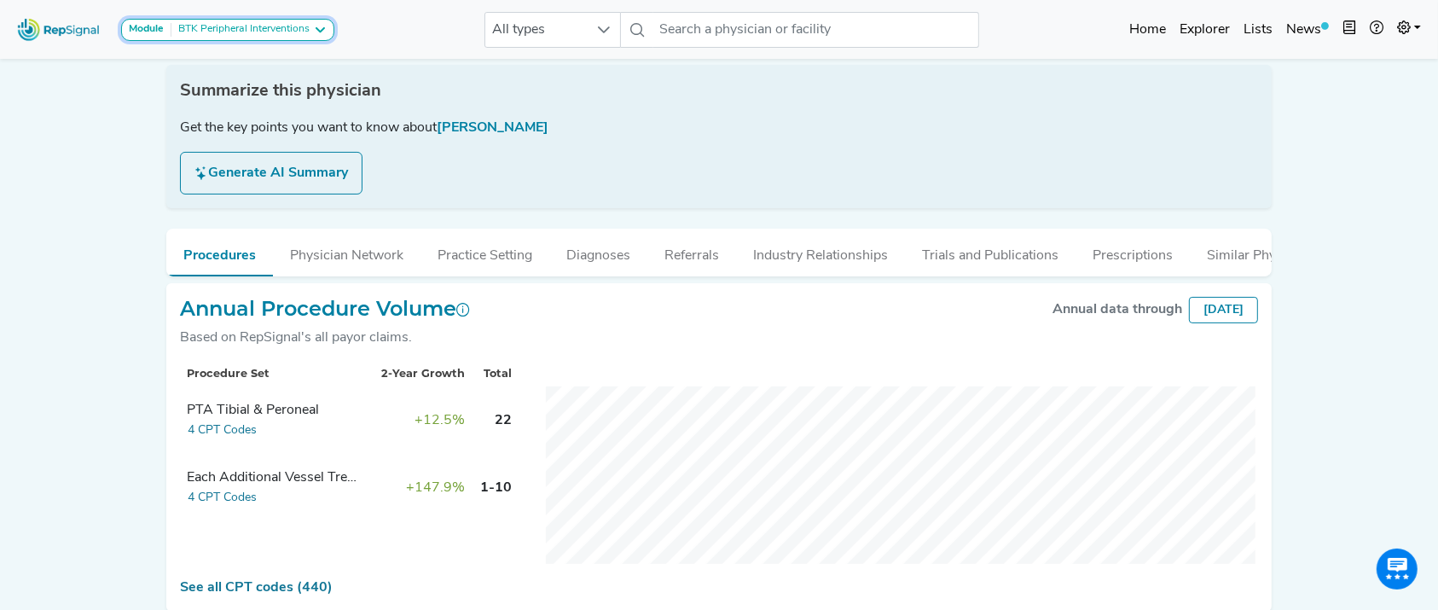
click at [304, 29] on div "BTK Peripheral Interventions" at bounding box center [240, 30] width 138 height 14
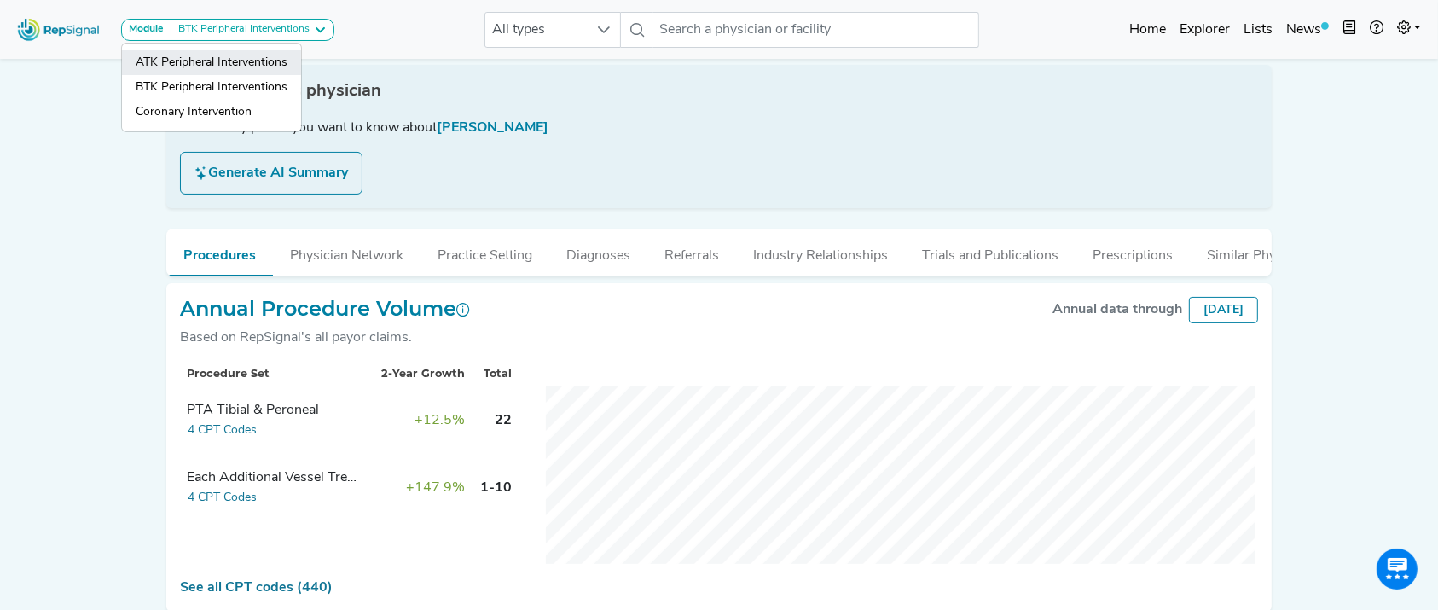
click at [246, 75] on link "ATK Peripheral Interventions" at bounding box center [211, 87] width 179 height 25
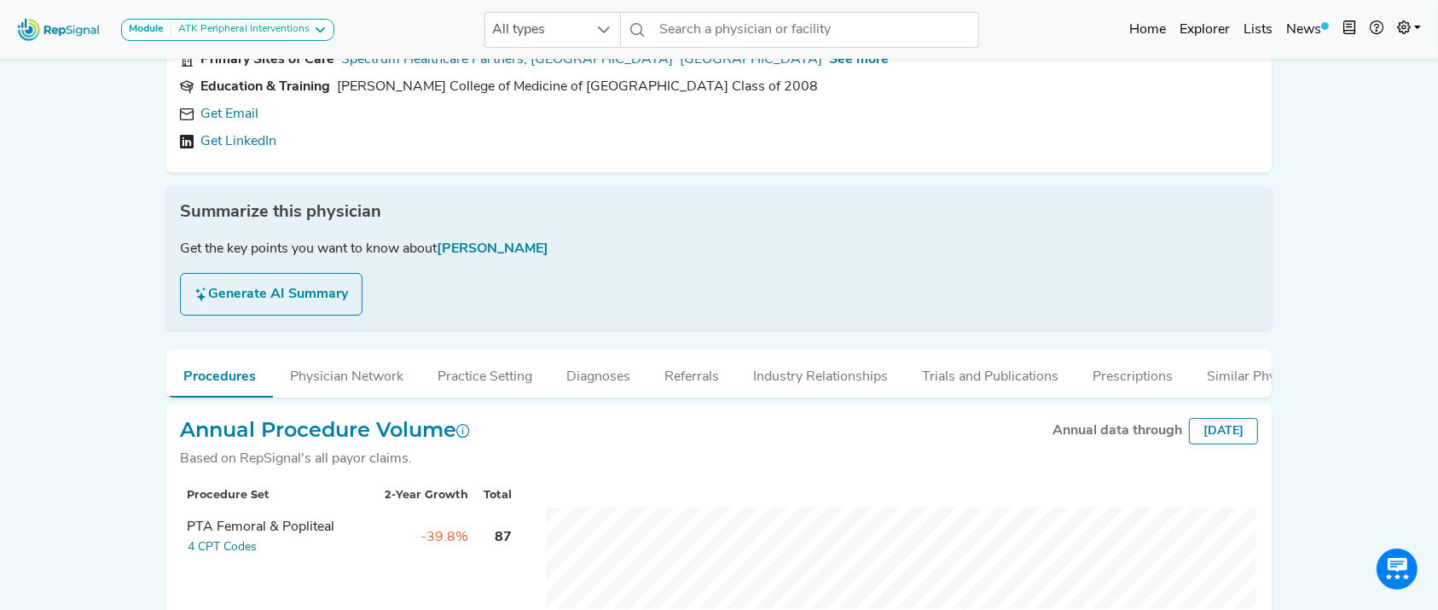
scroll to position [257, 0]
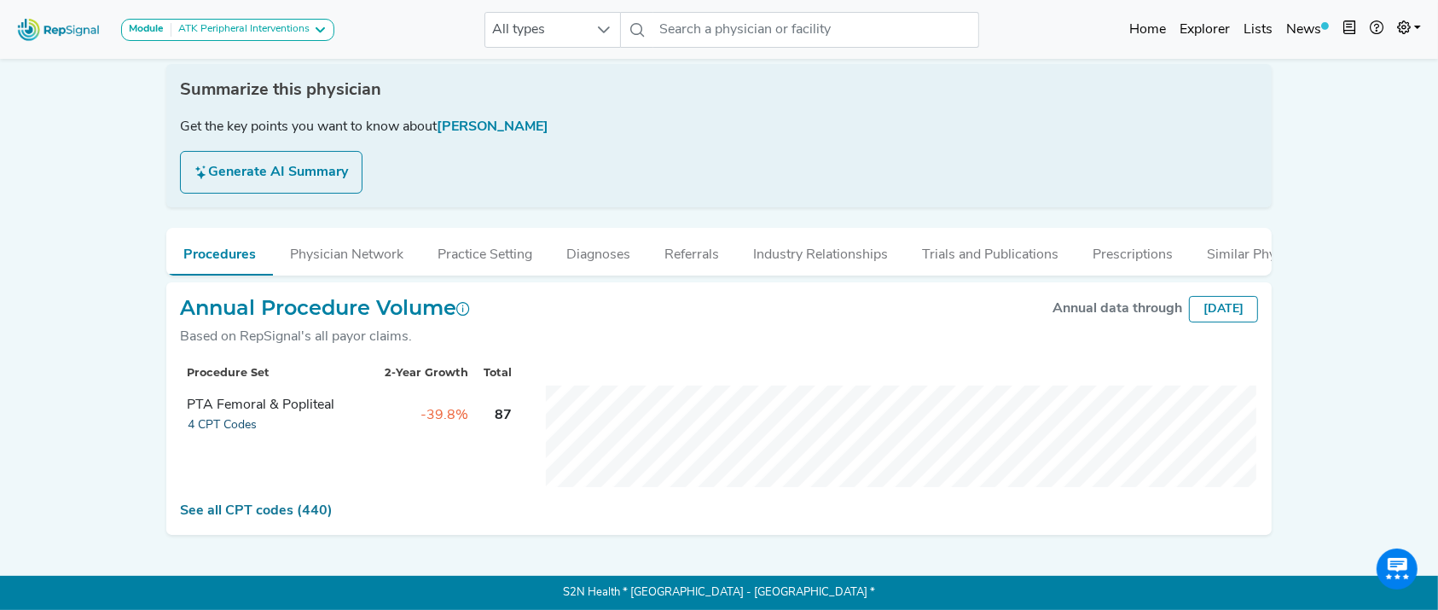
click at [239, 435] on button "4 CPT Codes" at bounding box center [222, 425] width 71 height 20
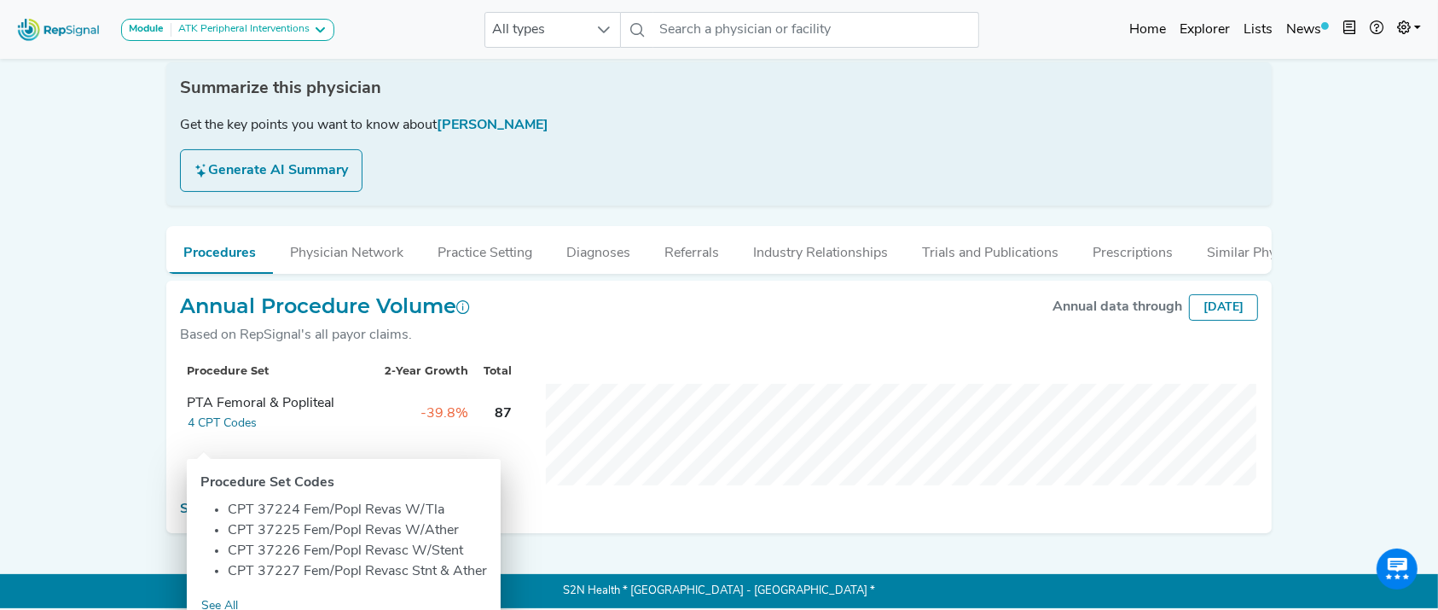
click at [566, 302] on div "Annual Procedure Volume Based on RepSignal's all payor claims. Annual data thro…" at bounding box center [718, 407] width 1105 height 253
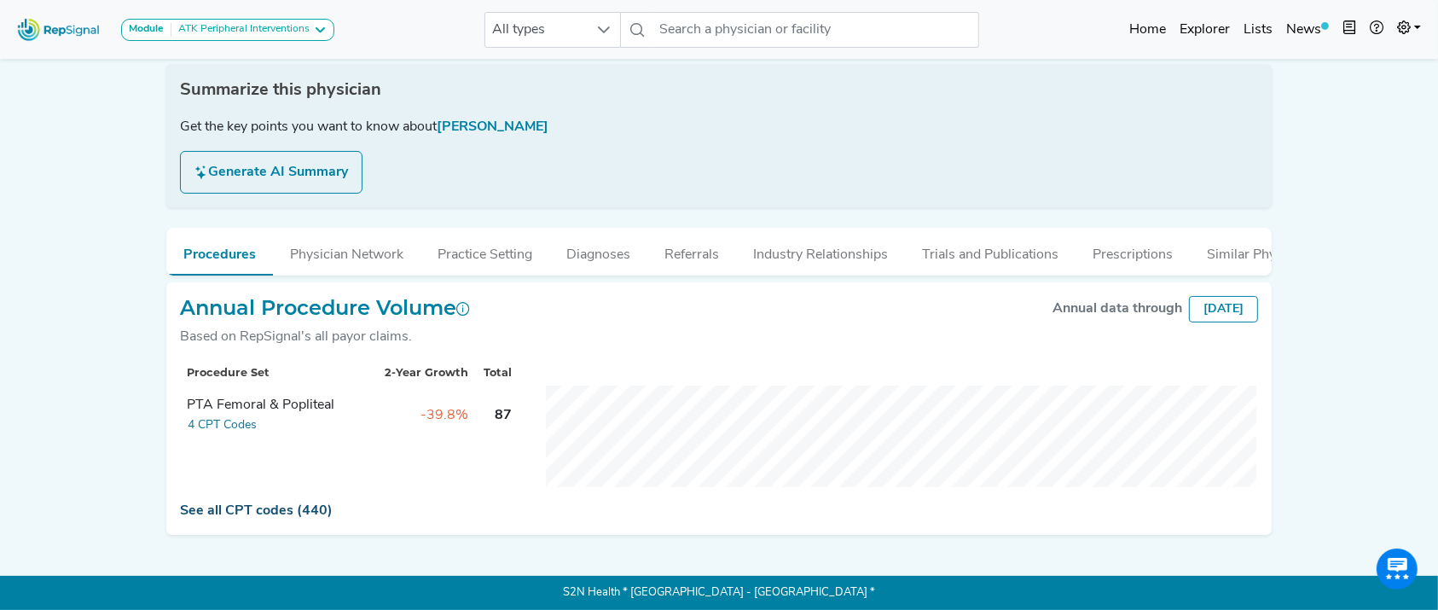
click at [239, 518] on link "See all CPT codes (440)" at bounding box center [256, 511] width 153 height 14
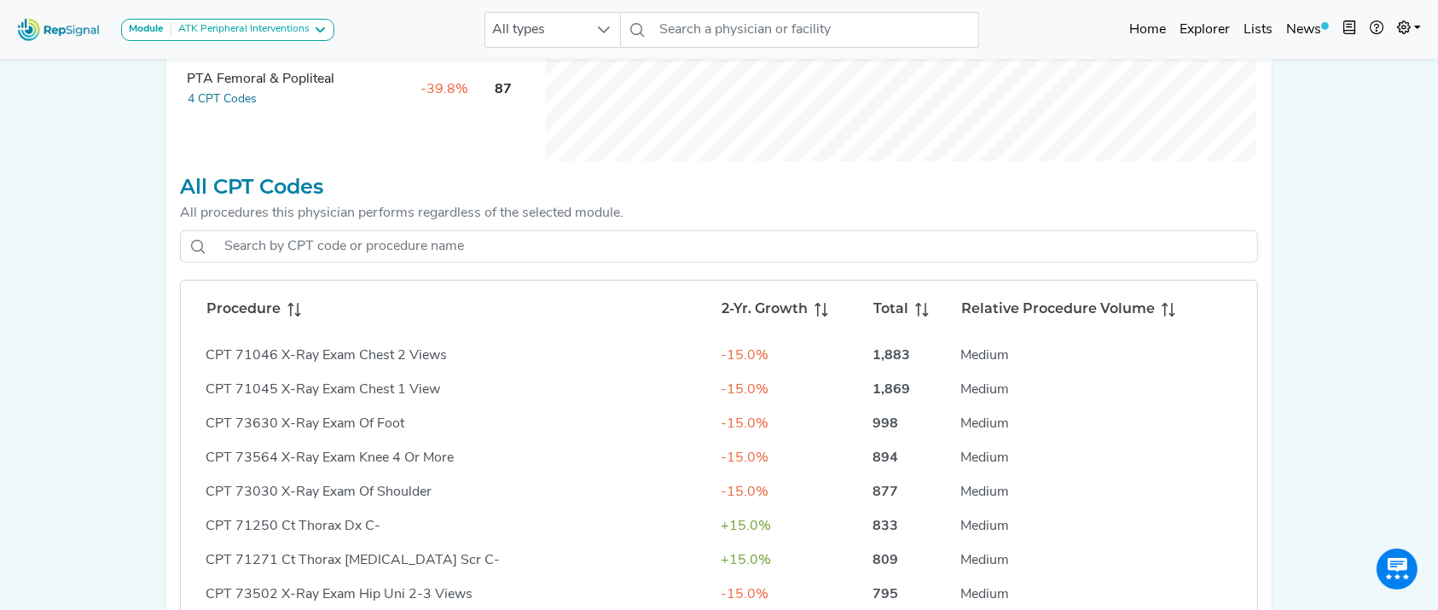
scroll to position [604, 0]
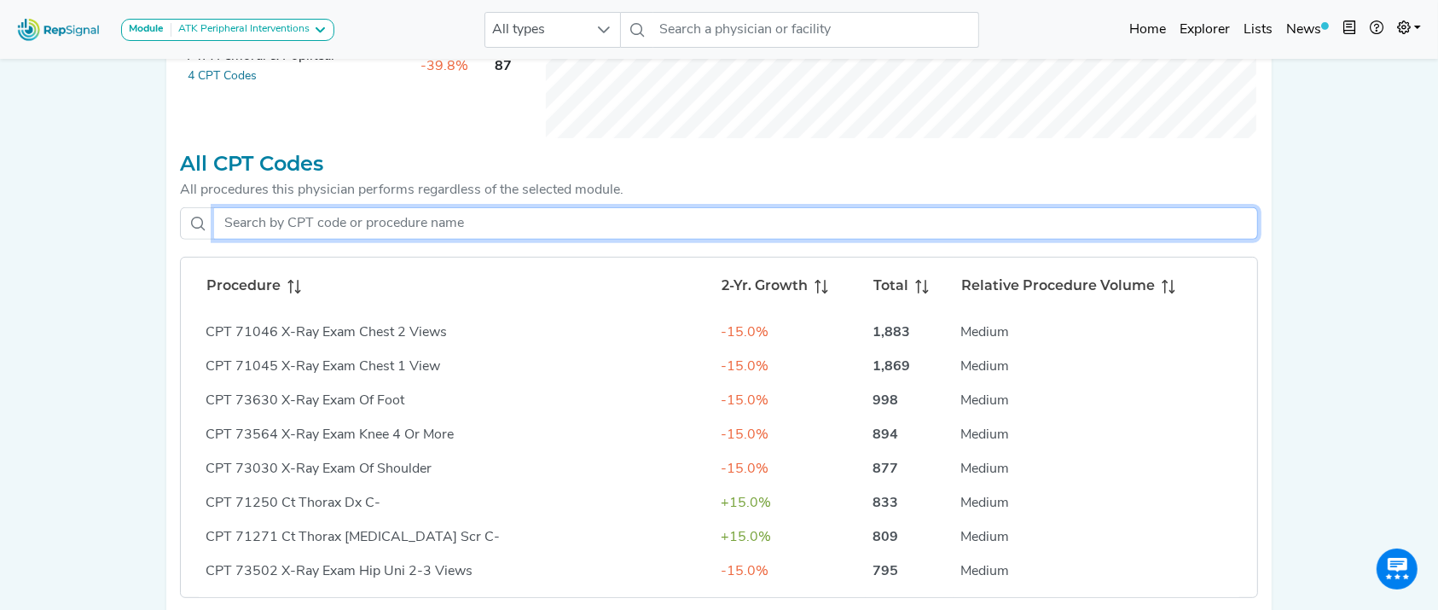
click at [780, 240] on input "text" at bounding box center [736, 223] width 1044 height 32
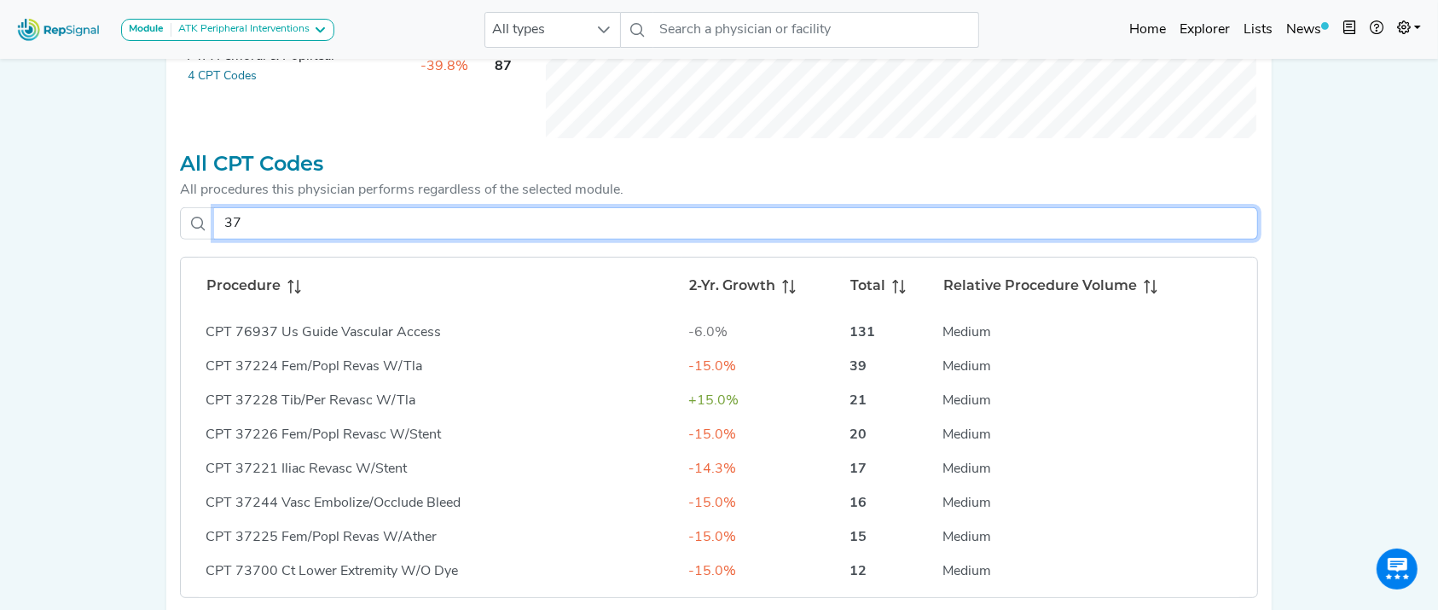
type input "3"
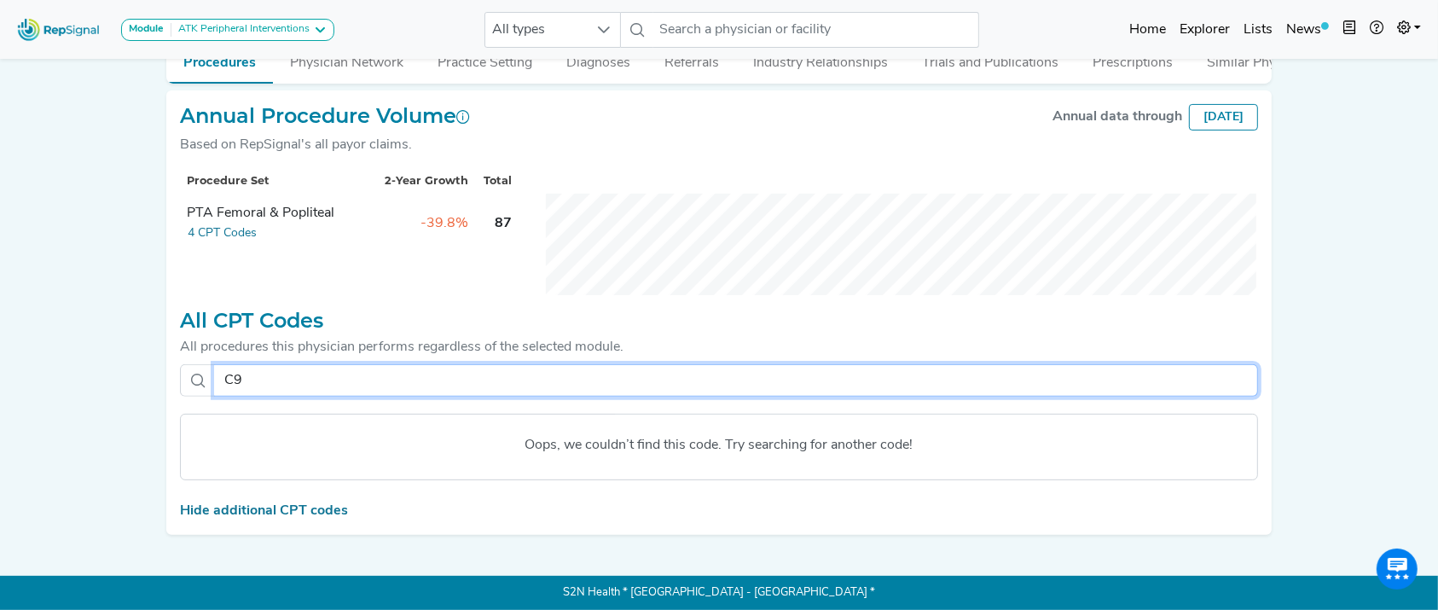
scroll to position [464, 0]
type input "C"
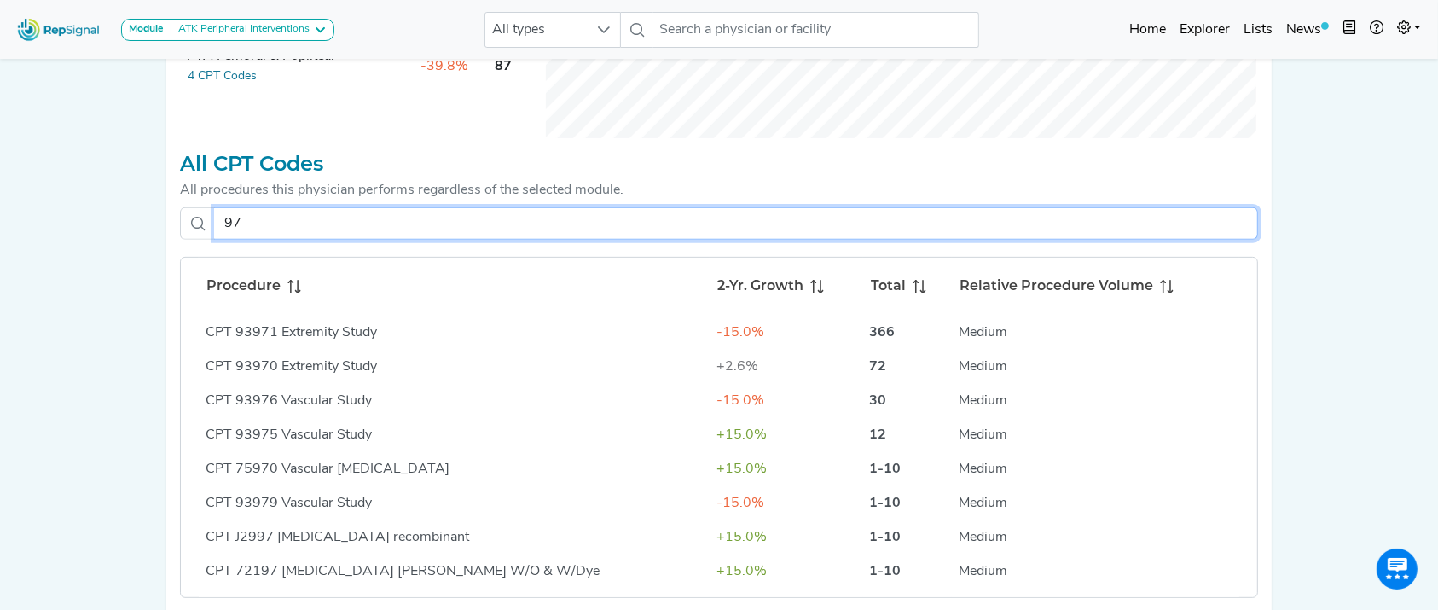
type input "9"
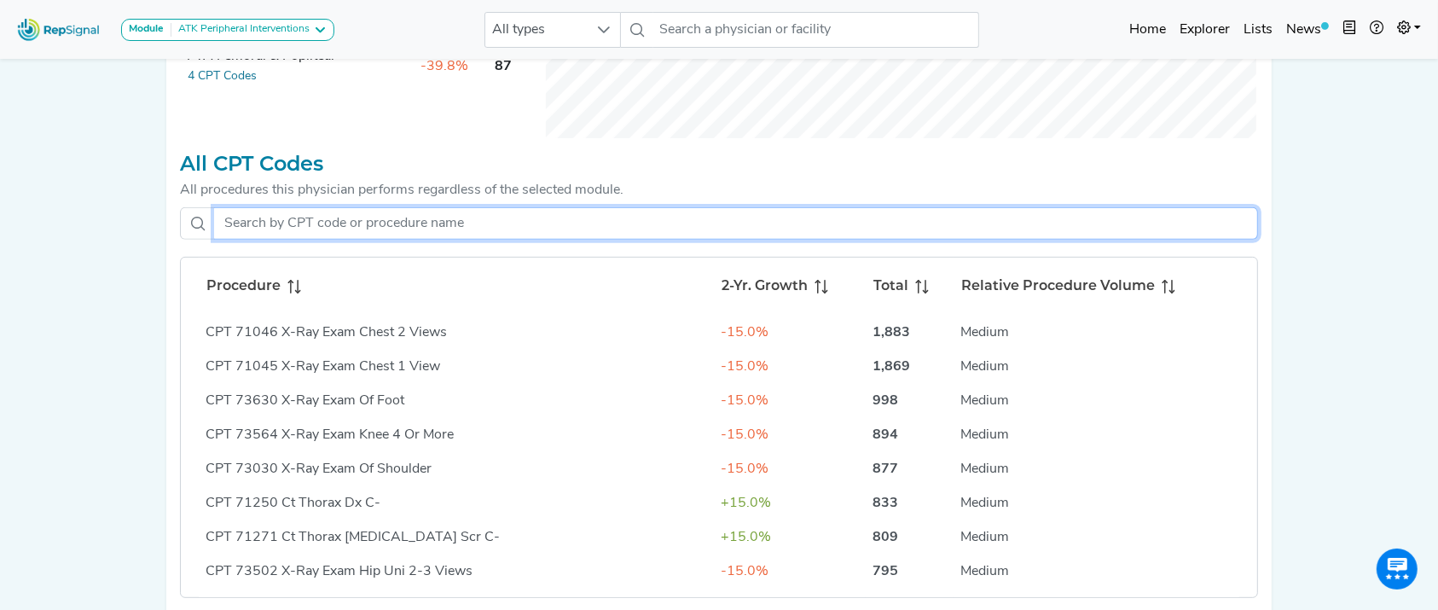
type input "U"
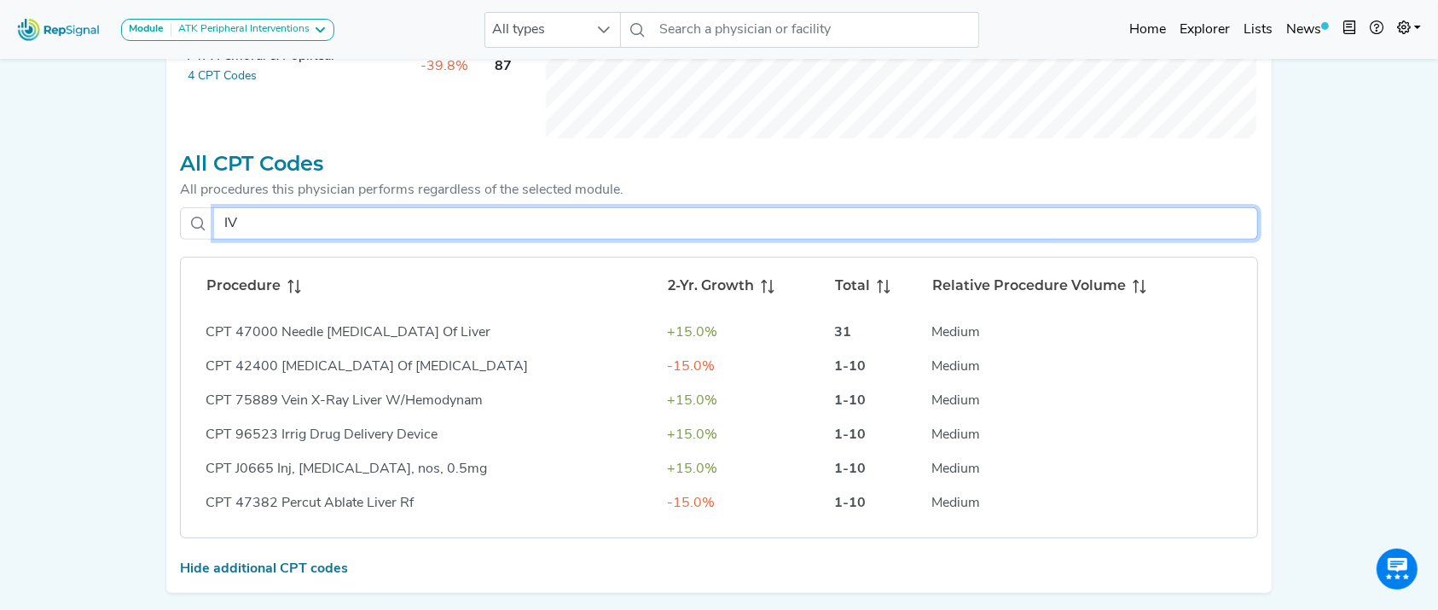
type input "I"
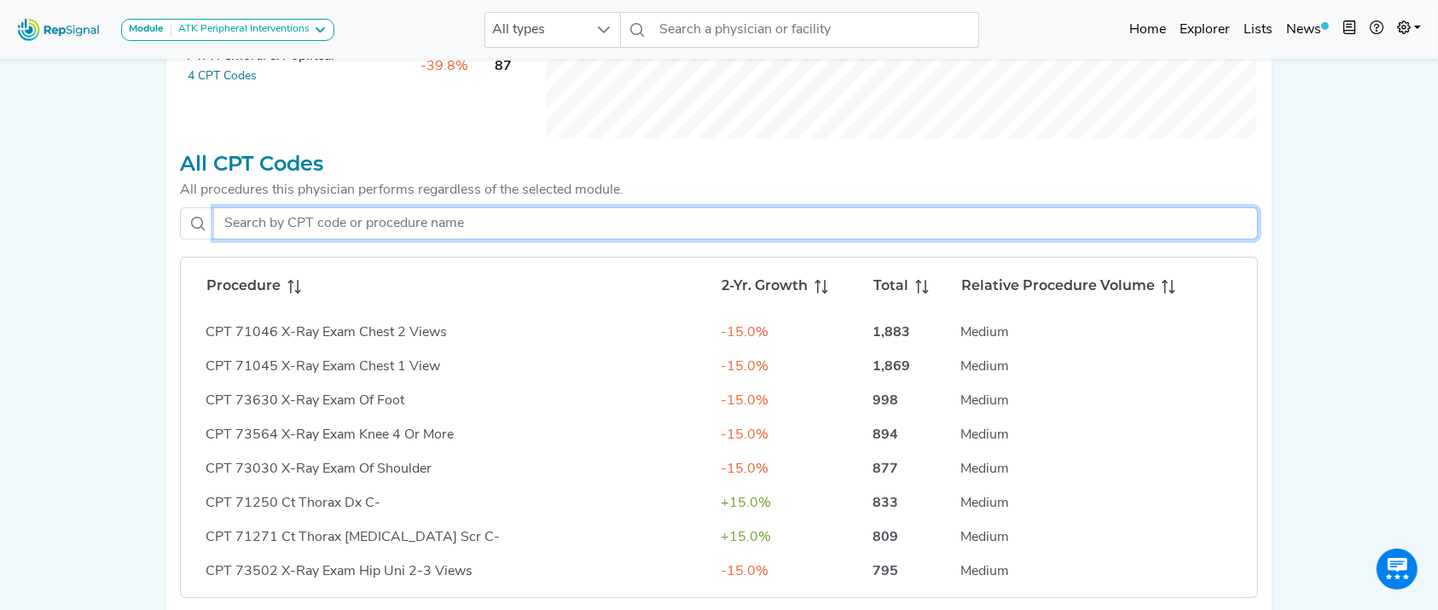
type input "l"
type input "i"
type input "k"
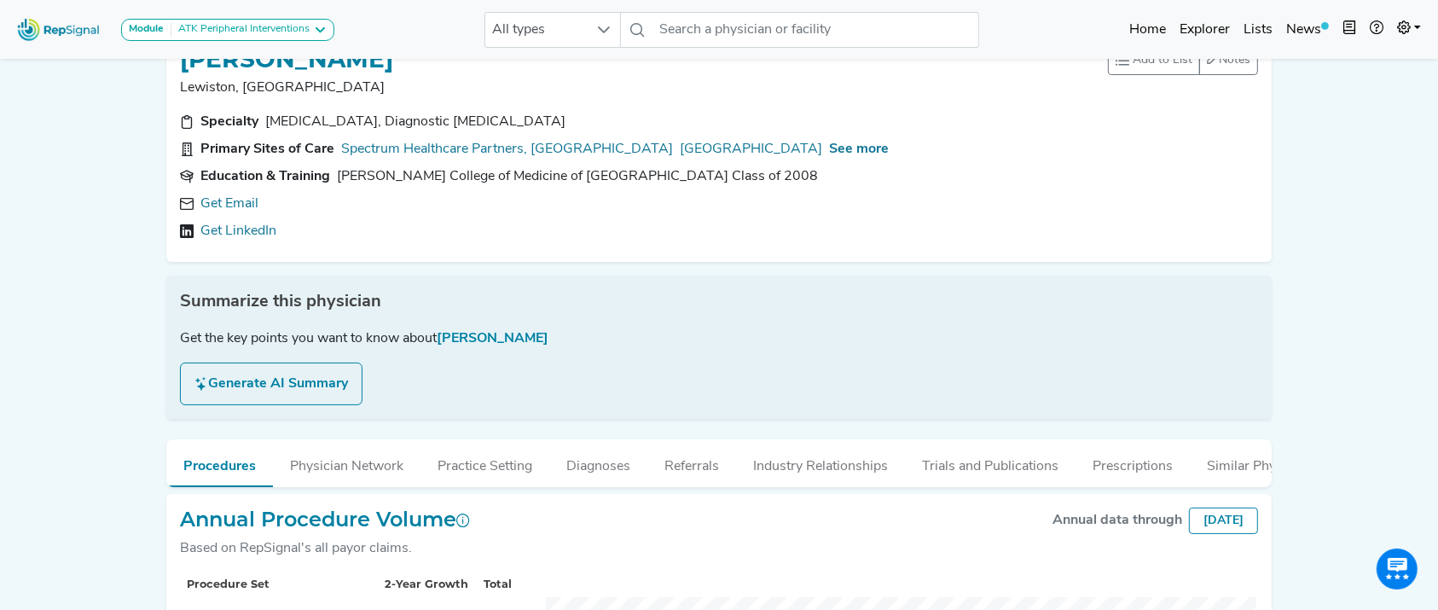
scroll to position [0, 0]
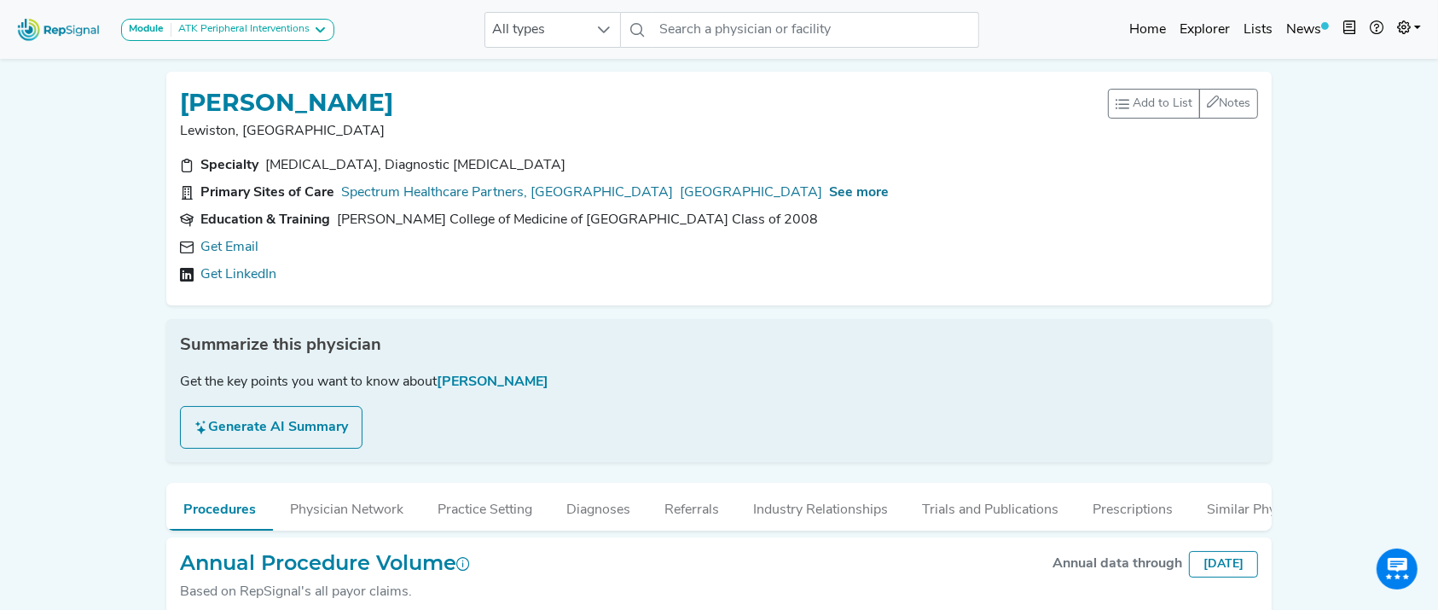
type input "lith"
